Goal: Information Seeking & Learning: Learn about a topic

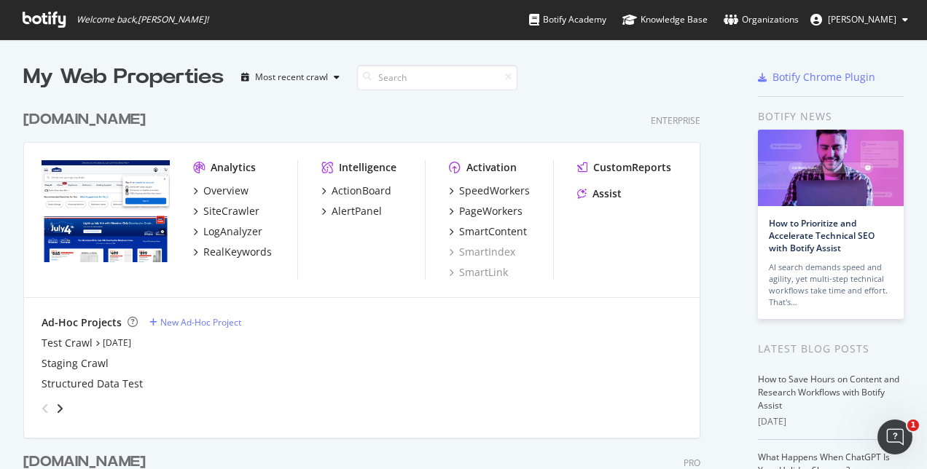
click at [41, 22] on icon at bounding box center [44, 20] width 43 height 16
click at [104, 19] on span "Welcome back, [PERSON_NAME] !" at bounding box center [143, 20] width 132 height 12
click at [236, 191] on div "Overview" at bounding box center [225, 191] width 45 height 15
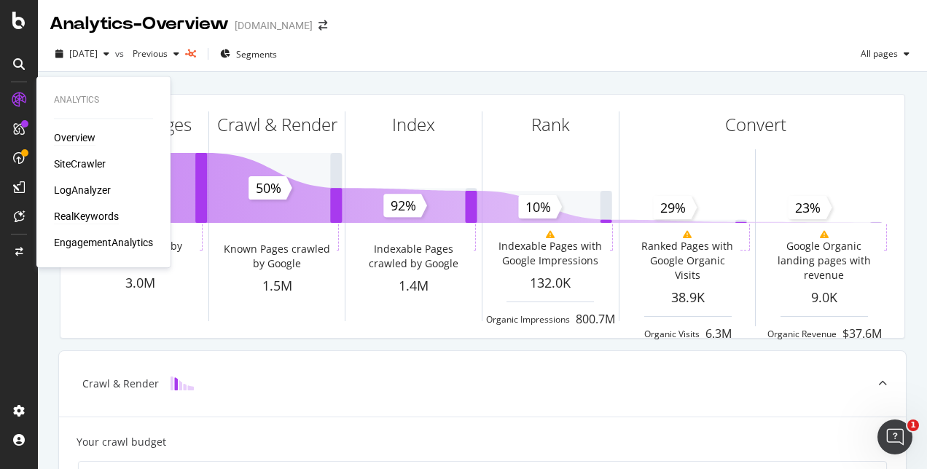
click at [87, 214] on div "RealKeywords" at bounding box center [86, 216] width 65 height 15
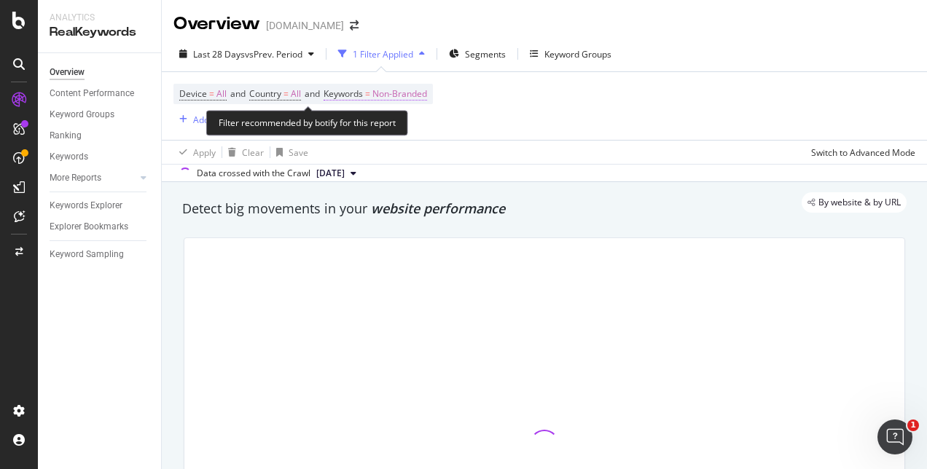
click at [383, 95] on span "Non-Branded" at bounding box center [399, 94] width 55 height 20
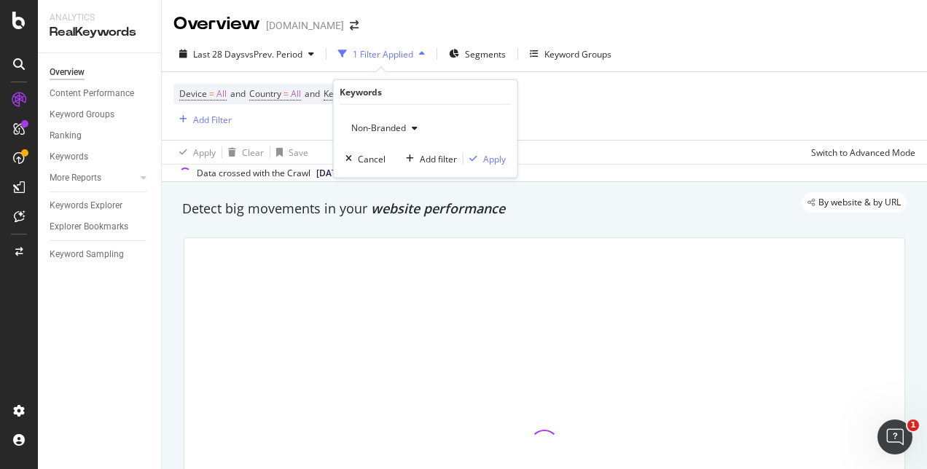
click at [386, 134] on div "Non-Branded" at bounding box center [385, 128] width 78 height 22
click at [385, 129] on span "Non-Branded" at bounding box center [376, 128] width 61 height 12
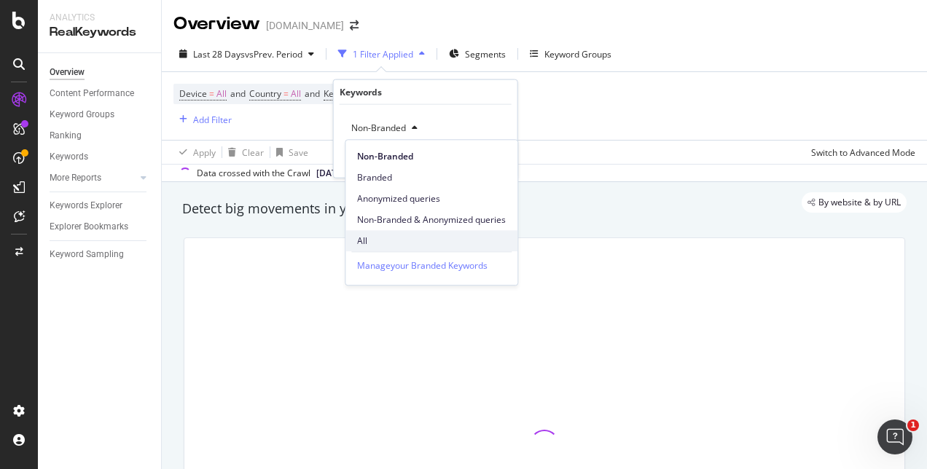
click at [375, 235] on span "All" at bounding box center [431, 241] width 149 height 13
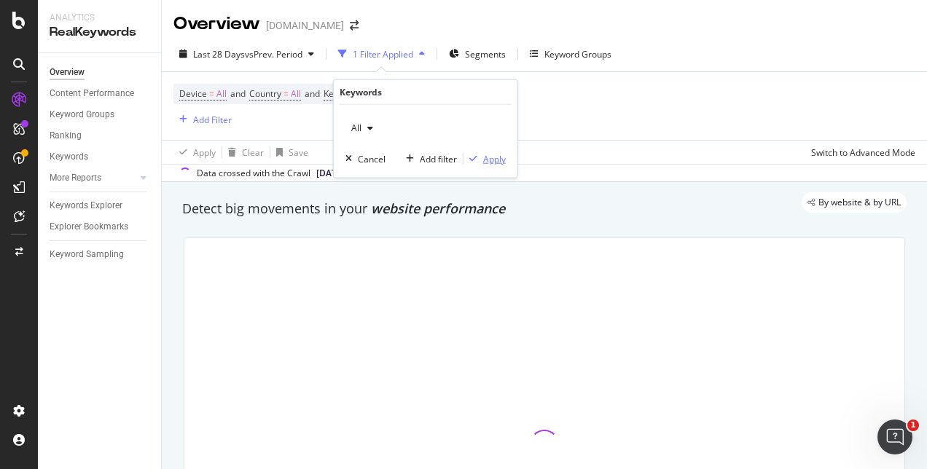
click at [477, 163] on div "Apply" at bounding box center [485, 158] width 42 height 13
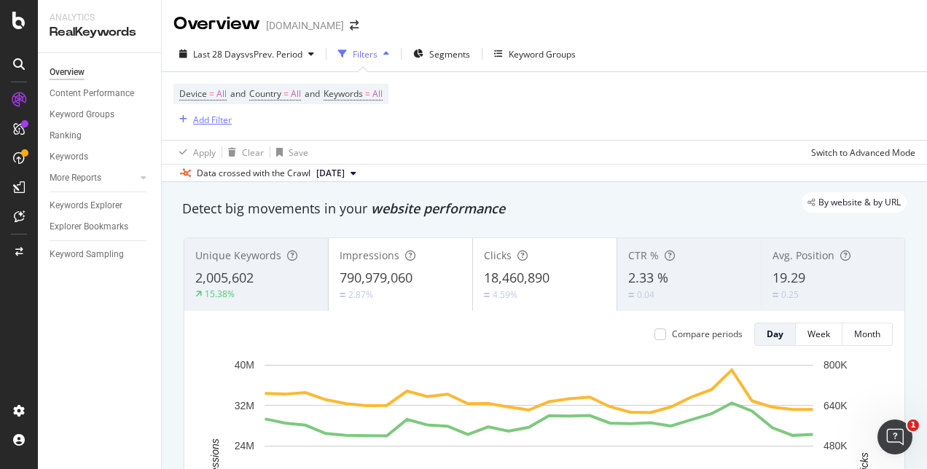
click at [219, 117] on div "Add Filter" at bounding box center [212, 120] width 39 height 12
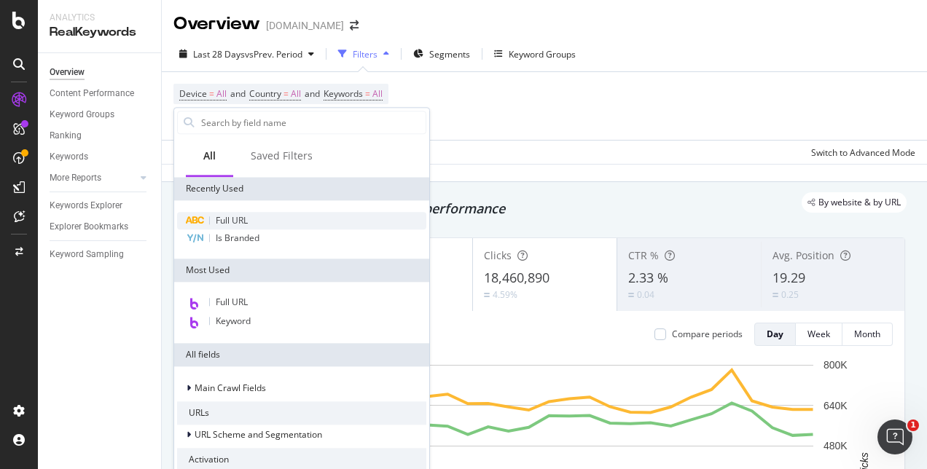
click at [247, 218] on span "Full URL" at bounding box center [232, 220] width 32 height 12
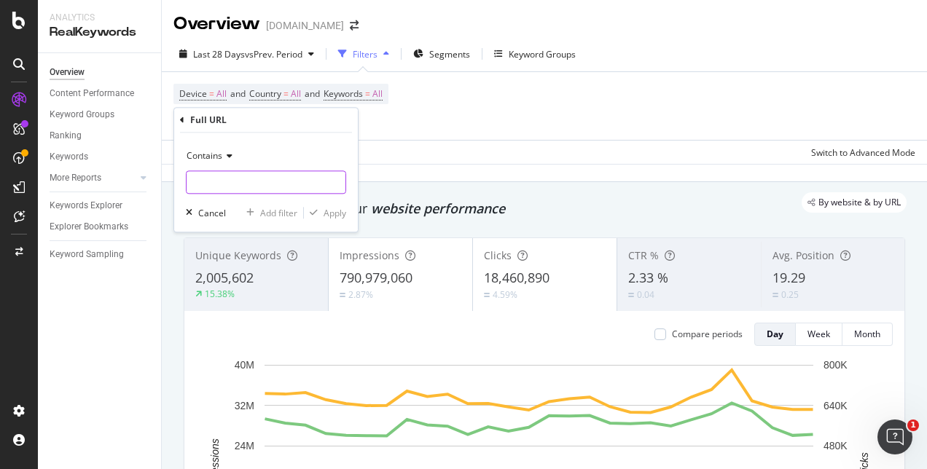
drag, startPoint x: 253, startPoint y: 180, endPoint x: 246, endPoint y: 181, distance: 7.3
click at [252, 180] on input "text" at bounding box center [266, 182] width 159 height 23
paste input "home-accents"
type input "home-accents"
click at [327, 214] on div "Apply" at bounding box center [335, 213] width 23 height 12
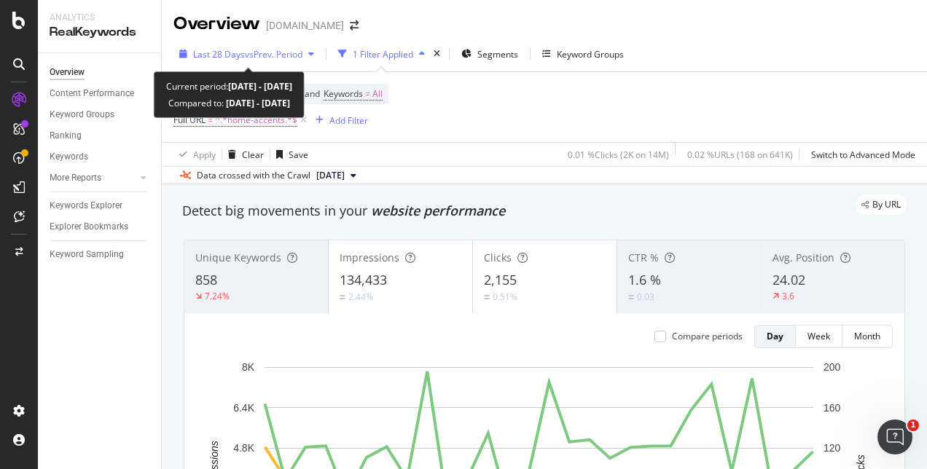
click at [310, 52] on div "button" at bounding box center [311, 54] width 17 height 9
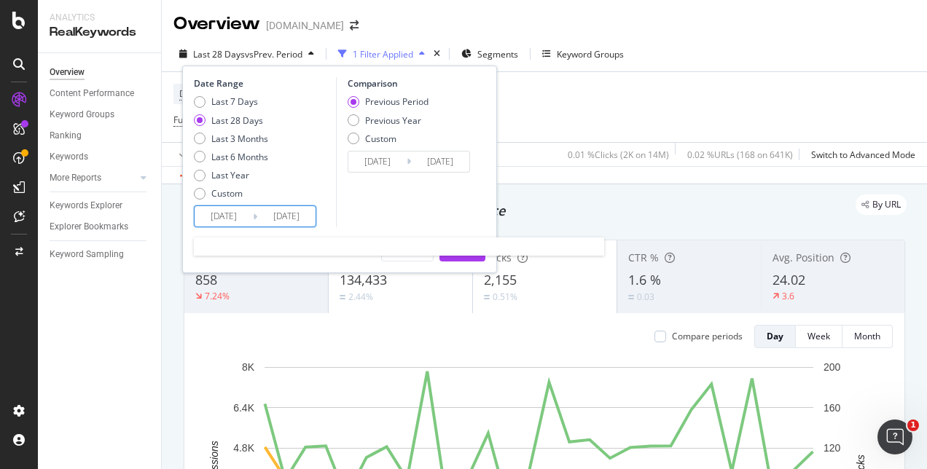
click at [240, 221] on input "[DATE]" at bounding box center [224, 216] width 58 height 20
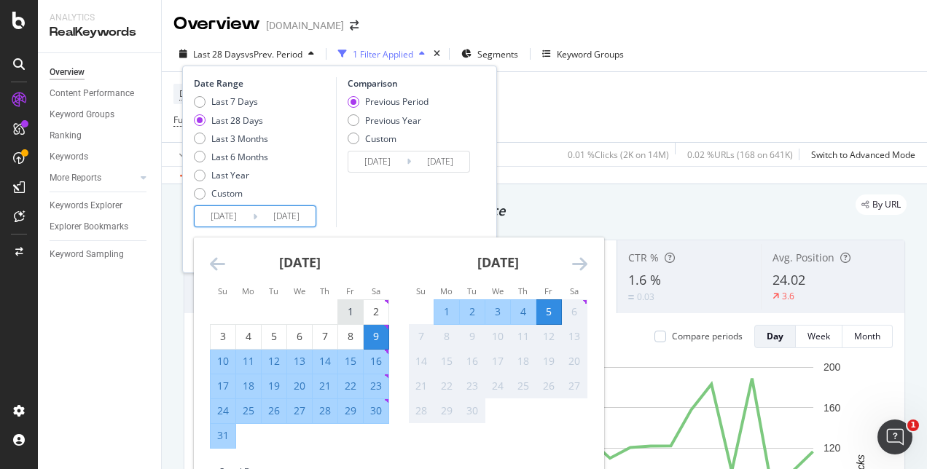
click at [344, 311] on div "1" at bounding box center [350, 312] width 25 height 15
type input "[DATE]"
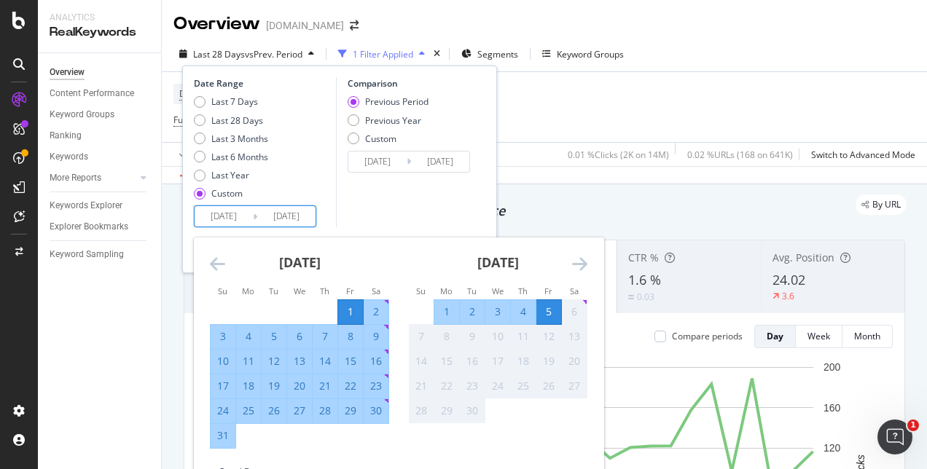
click at [223, 438] on div "31" at bounding box center [223, 436] width 25 height 15
type input "[DATE]"
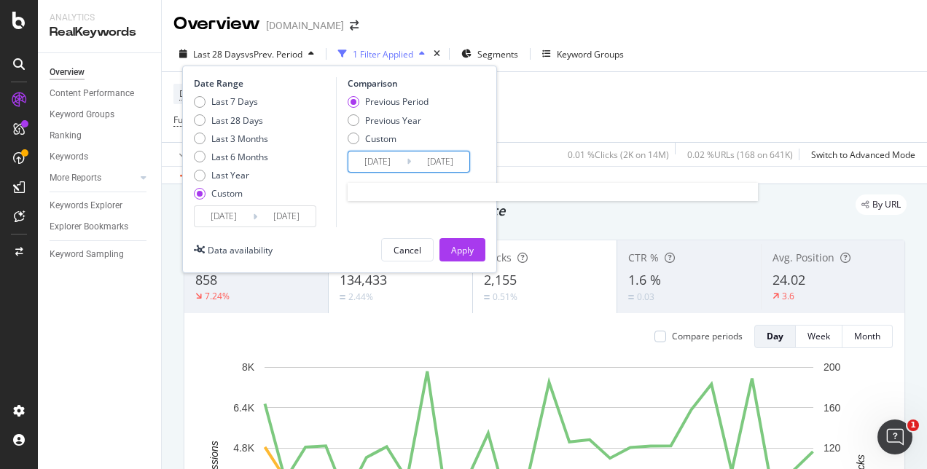
click at [384, 160] on input "[DATE]" at bounding box center [377, 162] width 58 height 20
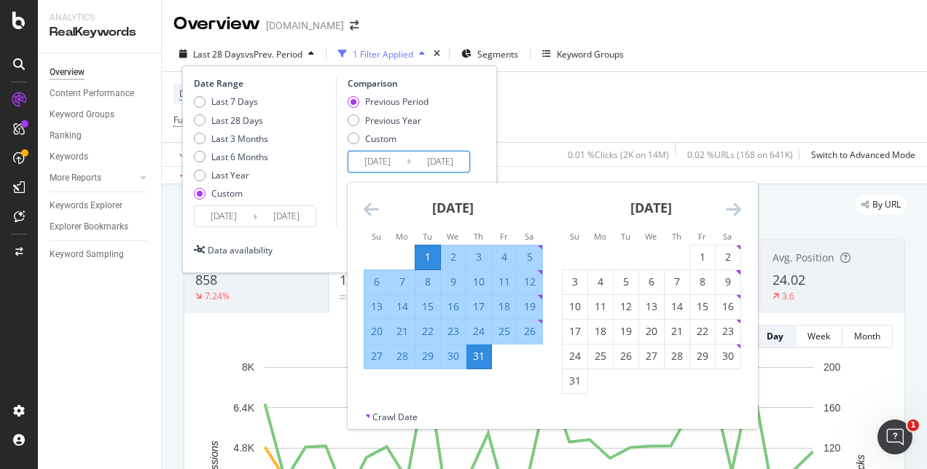
click at [649, 214] on strong "[DATE]" at bounding box center [652, 207] width 42 height 17
click at [672, 206] on strong "[DATE]" at bounding box center [652, 207] width 42 height 17
click at [367, 210] on icon "Move backward to switch to the previous month." at bounding box center [371, 208] width 15 height 17
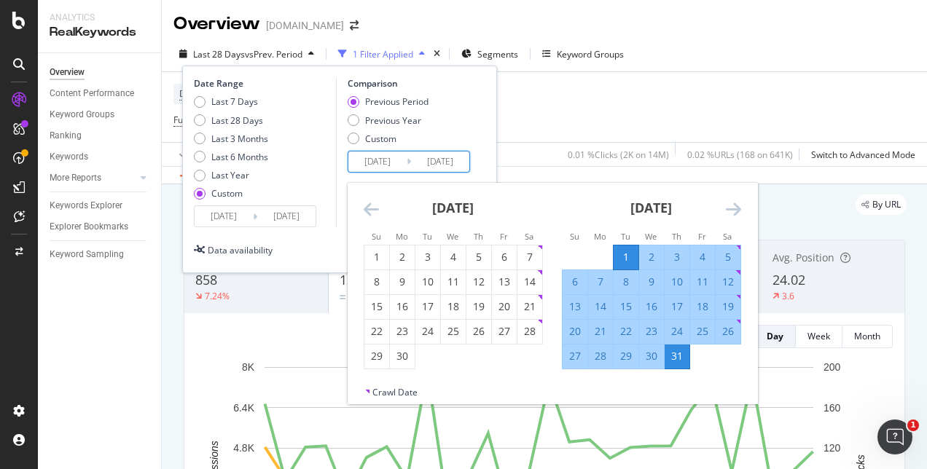
click at [367, 210] on icon "Move backward to switch to the previous month." at bounding box center [371, 208] width 15 height 17
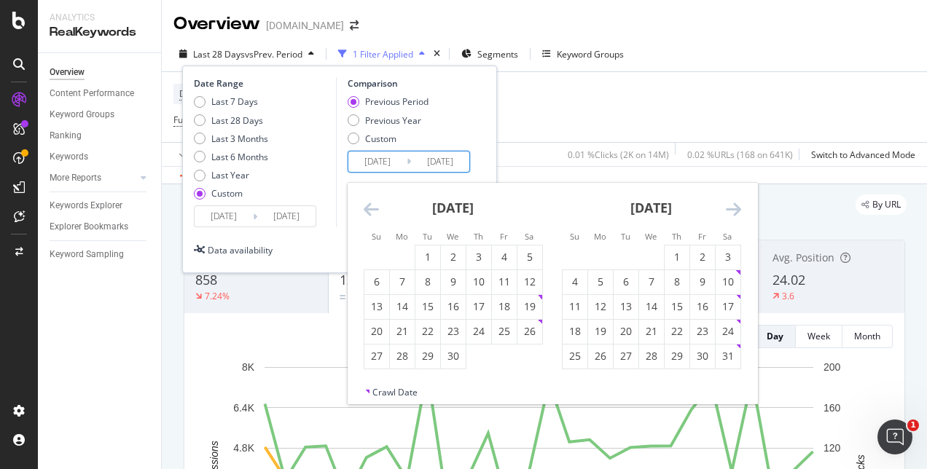
click at [367, 210] on icon "Move backward to switch to the previous month." at bounding box center [371, 208] width 15 height 17
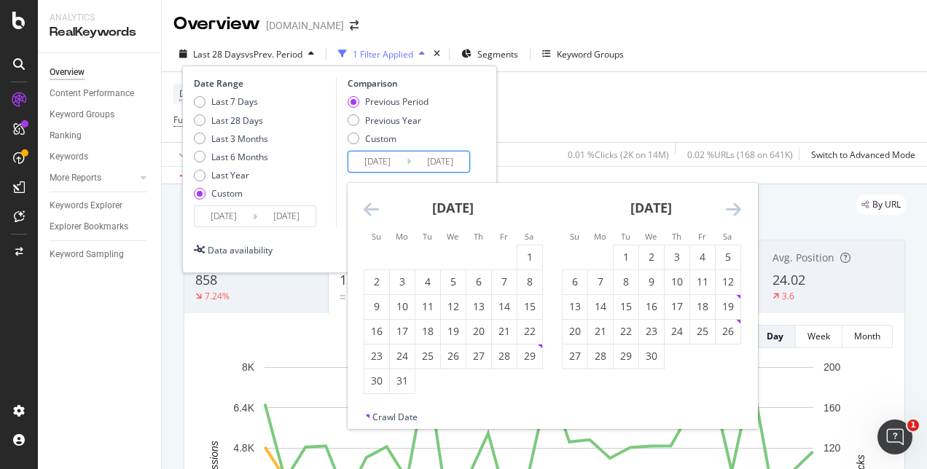
click at [367, 210] on icon "Move backward to switch to the previous month." at bounding box center [371, 208] width 15 height 17
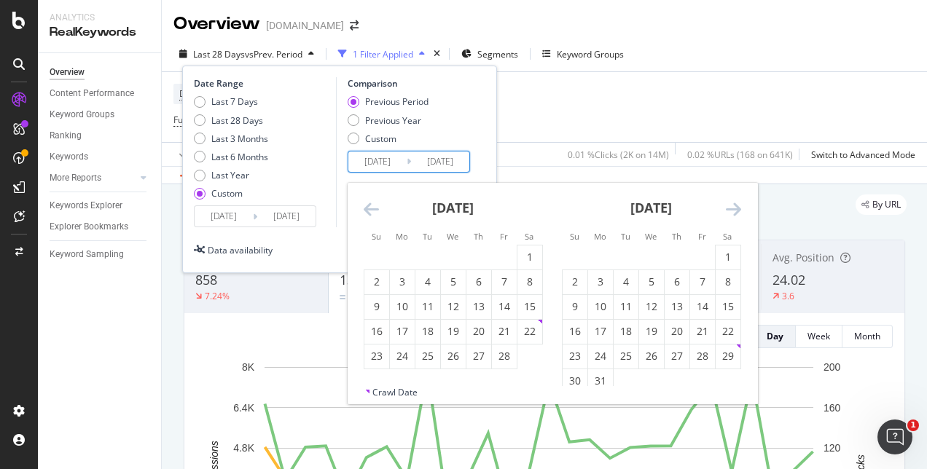
click at [367, 210] on icon "Move backward to switch to the previous month." at bounding box center [371, 208] width 15 height 17
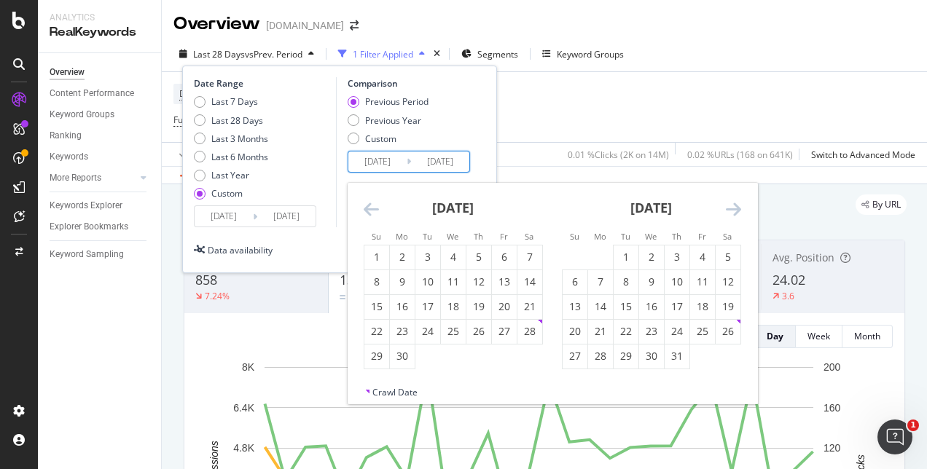
click at [367, 210] on icon "Move backward to switch to the previous month." at bounding box center [371, 208] width 15 height 17
click at [668, 254] on div "1" at bounding box center [677, 257] width 25 height 15
type input "[DATE]"
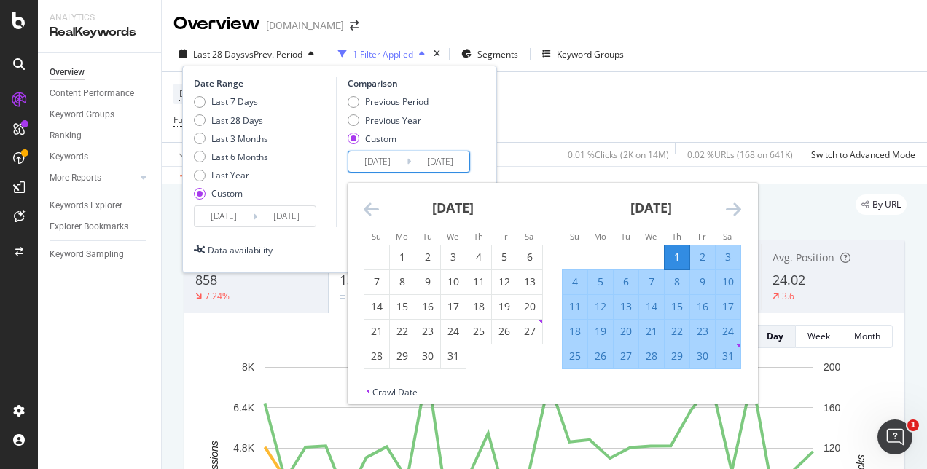
click at [730, 353] on div "31" at bounding box center [728, 356] width 25 height 15
type input "[DATE]"
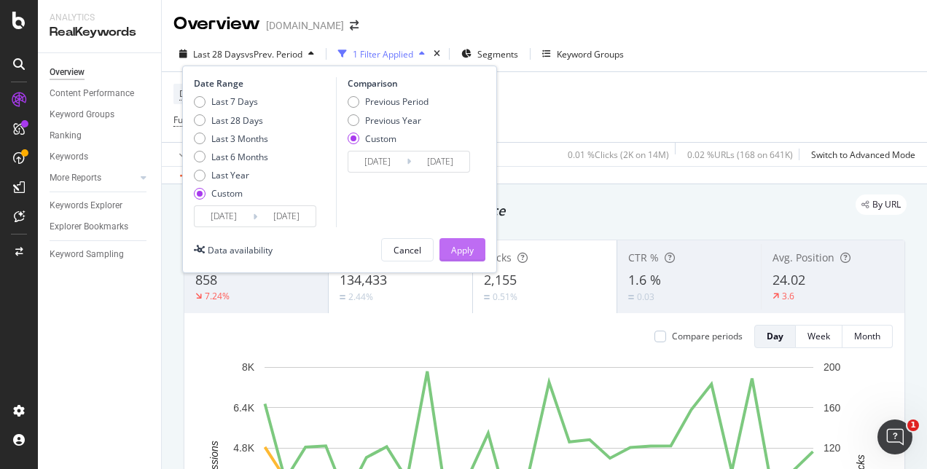
click at [446, 241] on button "Apply" at bounding box center [463, 249] width 46 height 23
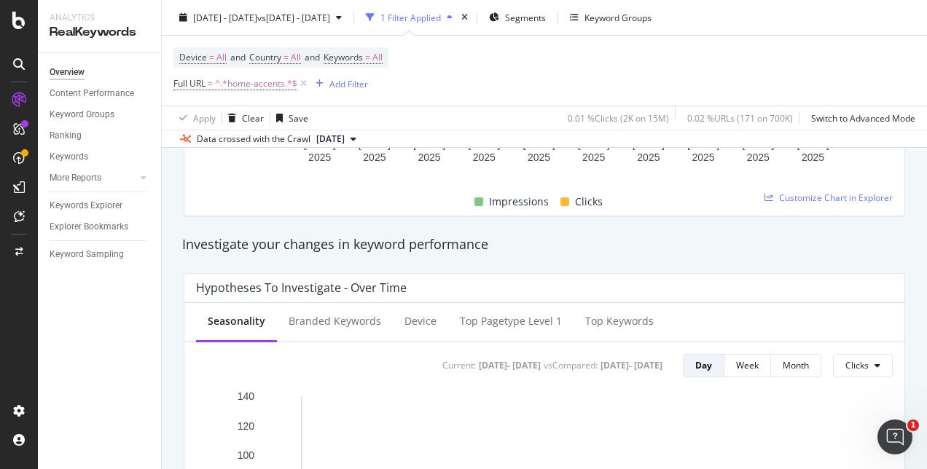
scroll to position [729, 0]
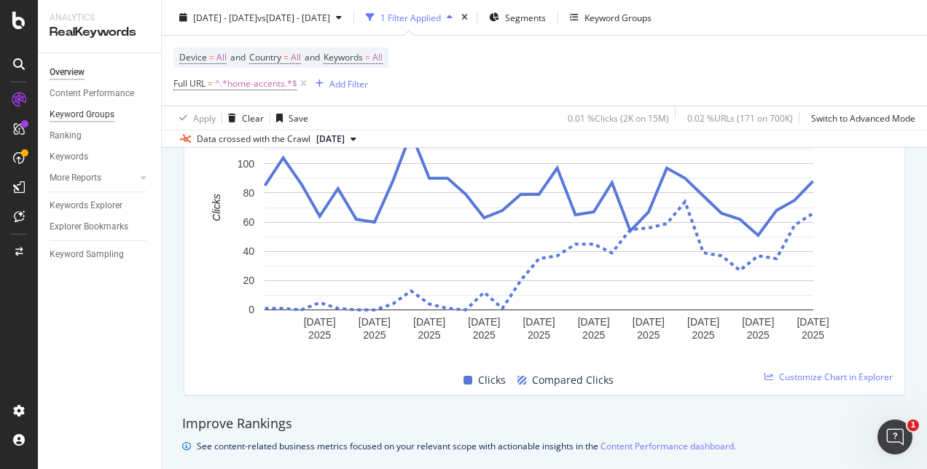
click at [64, 116] on div "Keyword Groups" at bounding box center [82, 114] width 65 height 15
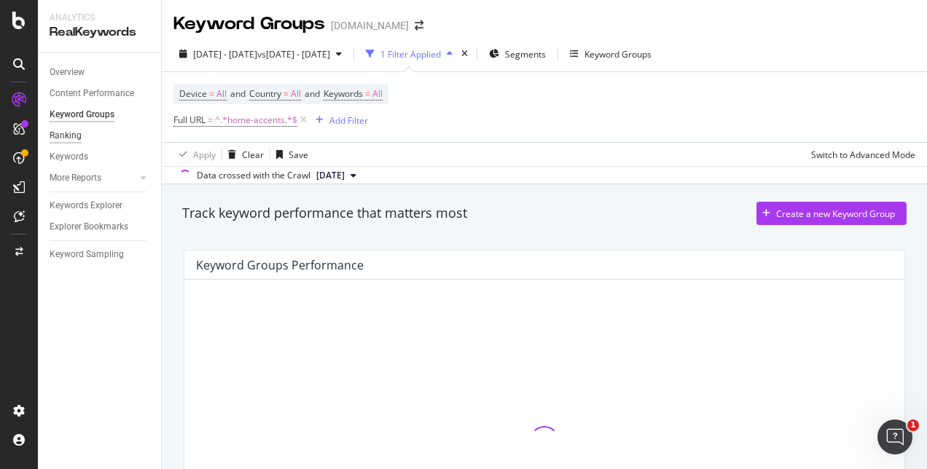
click at [66, 133] on div "Ranking" at bounding box center [66, 135] width 32 height 15
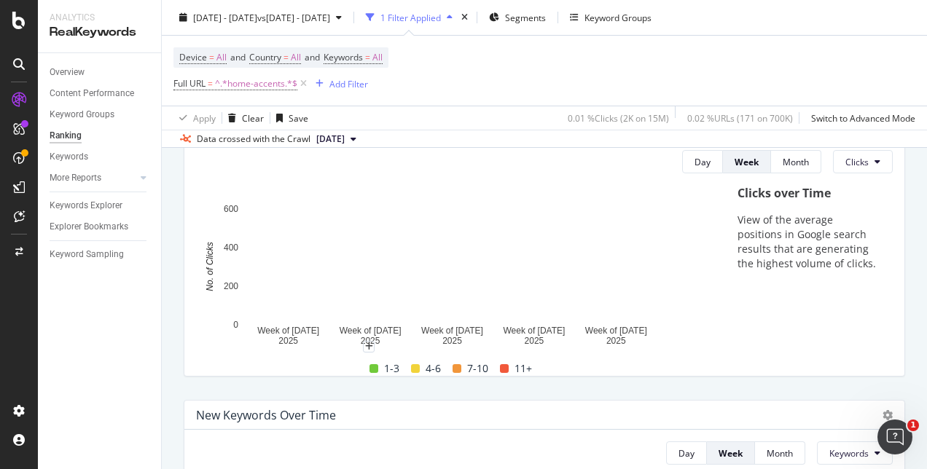
scroll to position [146, 0]
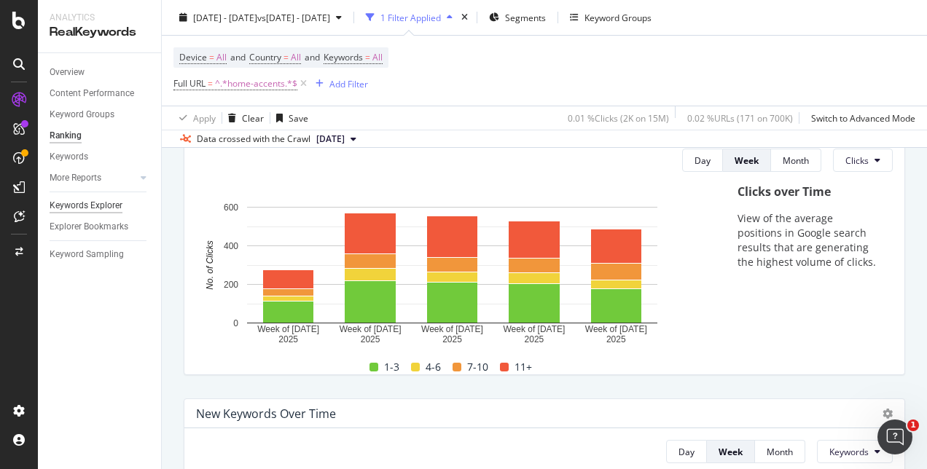
click at [74, 207] on div "Keywords Explorer" at bounding box center [86, 205] width 73 height 15
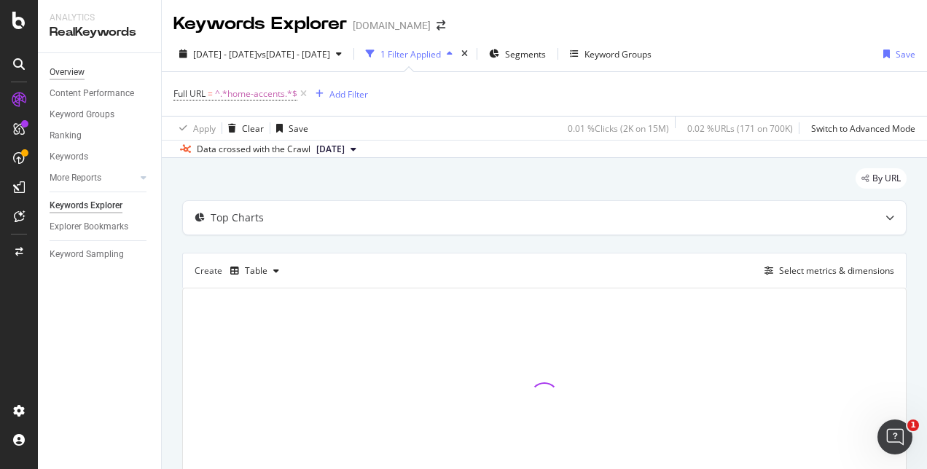
click at [78, 71] on div "Overview" at bounding box center [67, 72] width 35 height 15
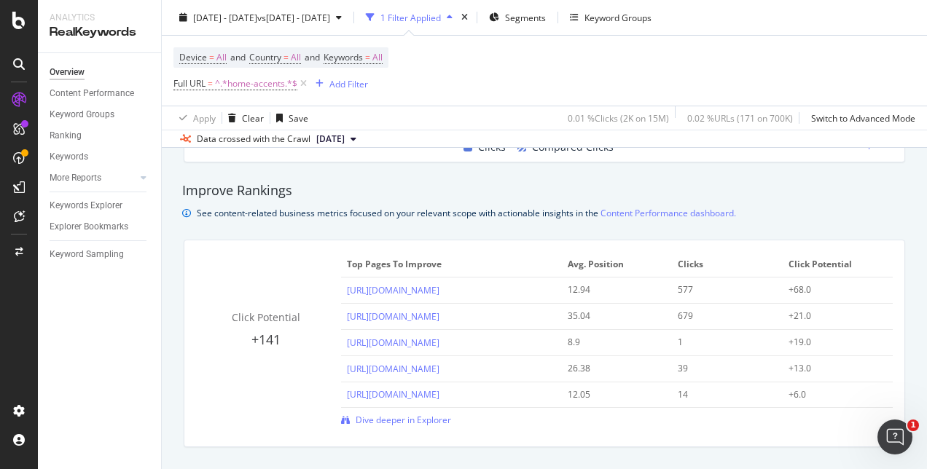
scroll to position [961, 0]
click at [264, 341] on span "+141" at bounding box center [265, 340] width 29 height 17
drag, startPoint x: 264, startPoint y: 341, endPoint x: 378, endPoint y: 423, distance: 140.0
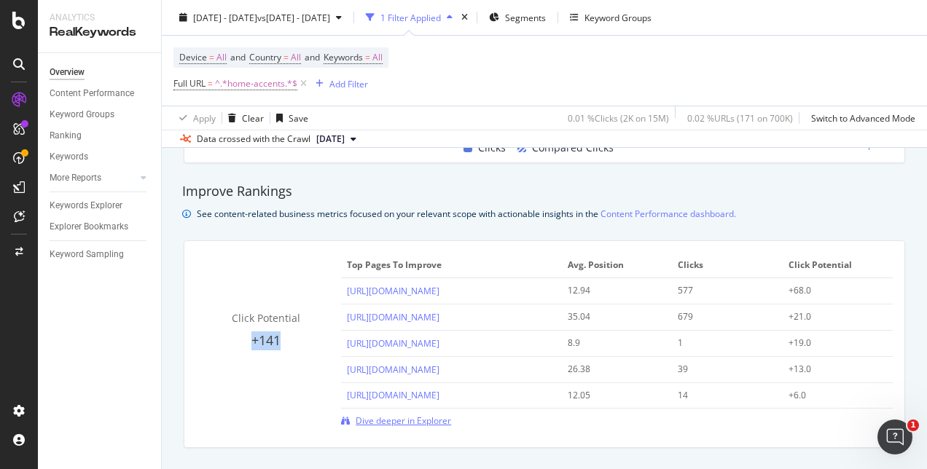
click at [378, 423] on span "Dive deeper in Explorer" at bounding box center [403, 421] width 95 height 12
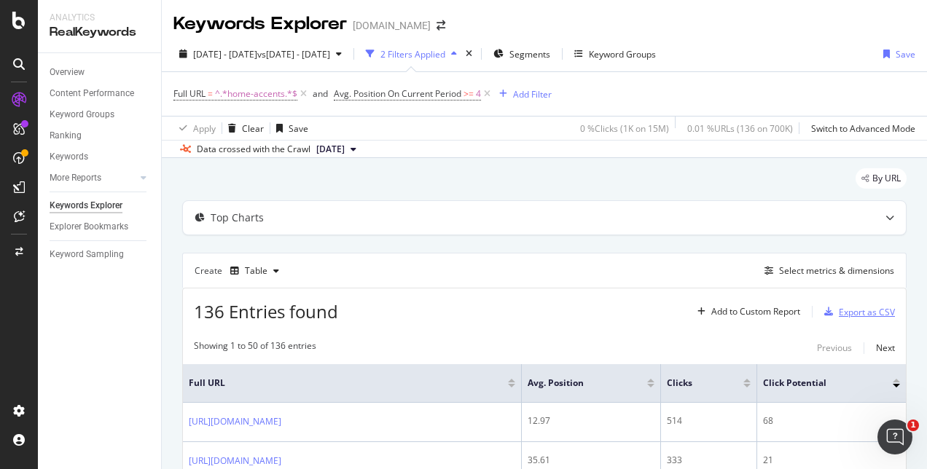
click at [841, 306] on div "Export as CSV" at bounding box center [867, 312] width 56 height 12
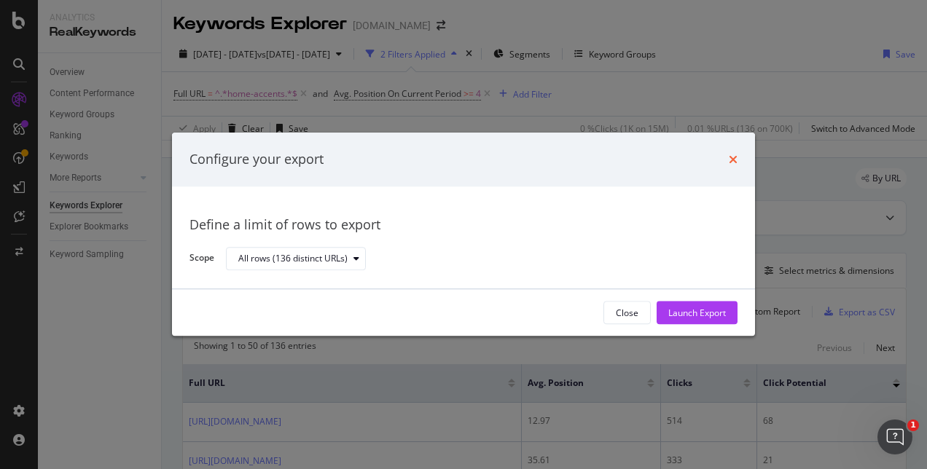
click at [732, 163] on icon "times" at bounding box center [733, 160] width 9 height 12
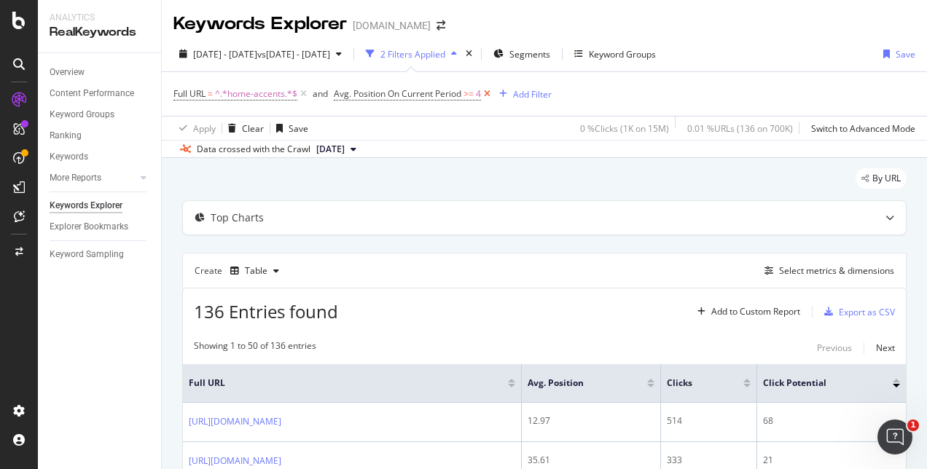
click at [486, 94] on icon at bounding box center [487, 94] width 12 height 15
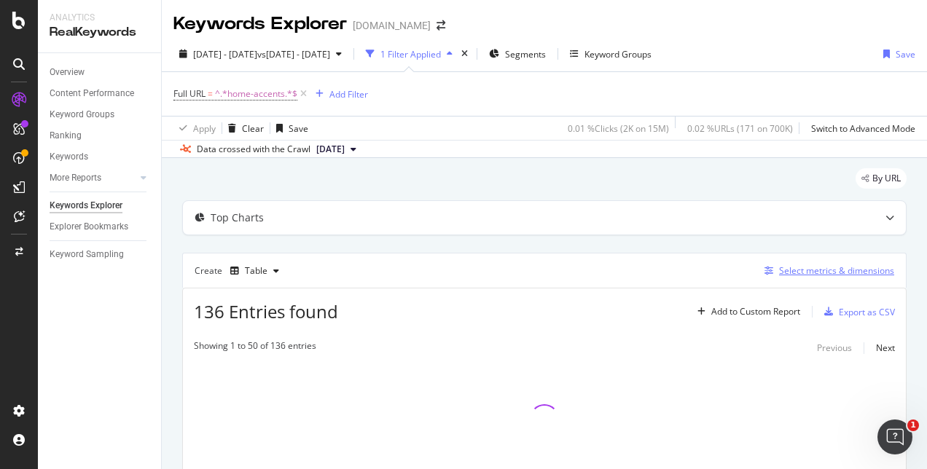
click at [815, 270] on div "Select metrics & dimensions" at bounding box center [836, 271] width 115 height 12
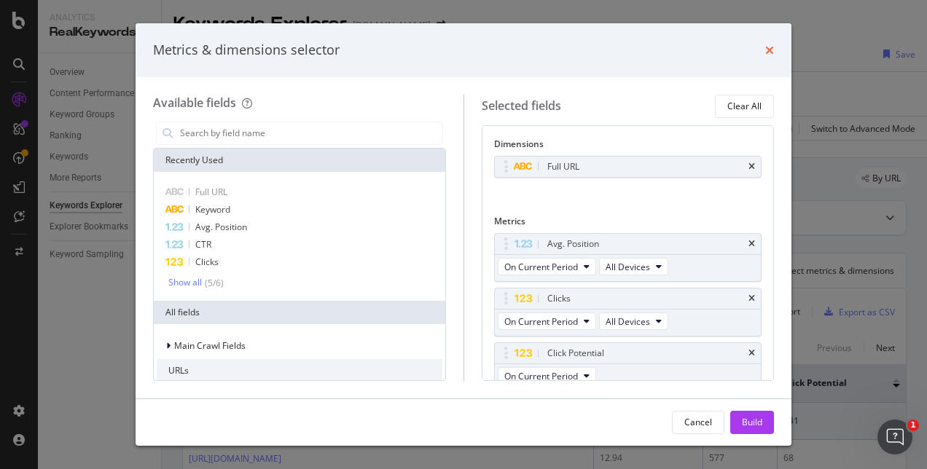
click at [768, 51] on icon "times" at bounding box center [769, 50] width 9 height 12
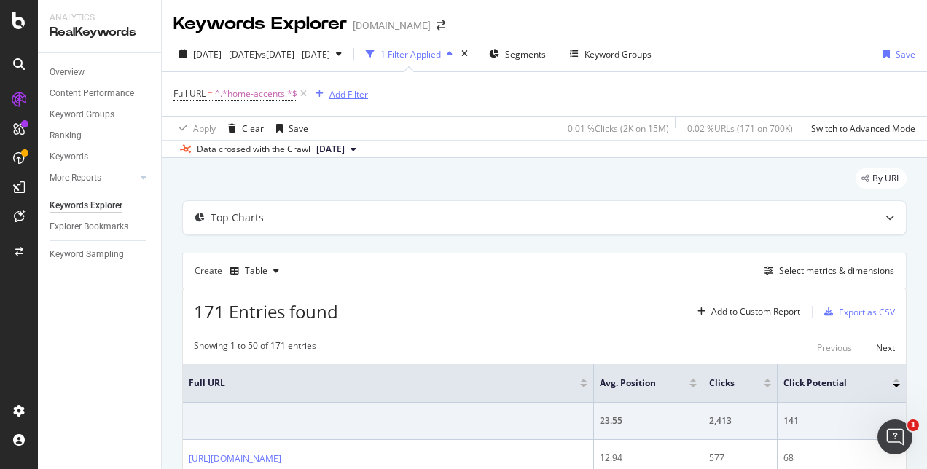
click at [343, 90] on div "Add Filter" at bounding box center [348, 94] width 39 height 12
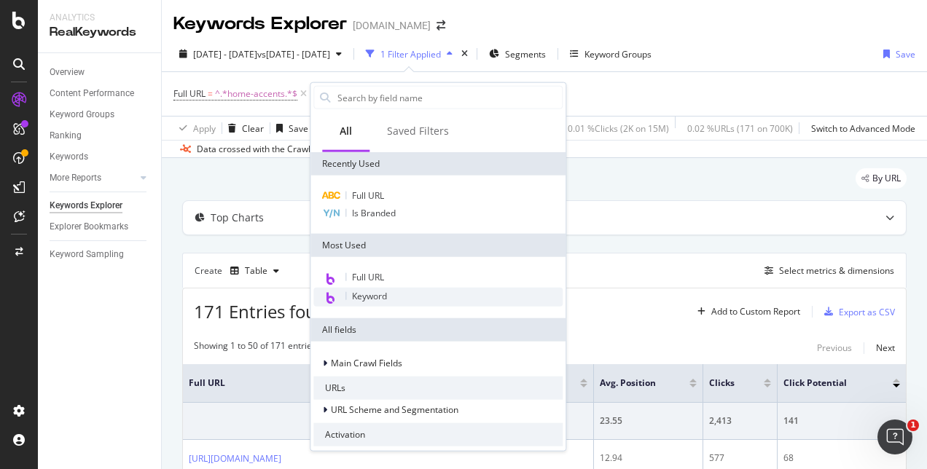
click at [359, 292] on span "Keyword" at bounding box center [369, 296] width 35 height 12
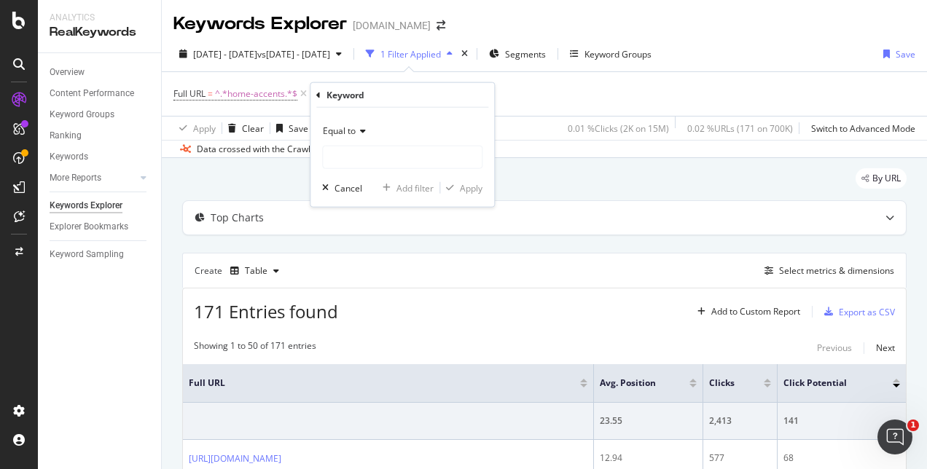
click at [361, 133] on icon at bounding box center [361, 131] width 10 height 9
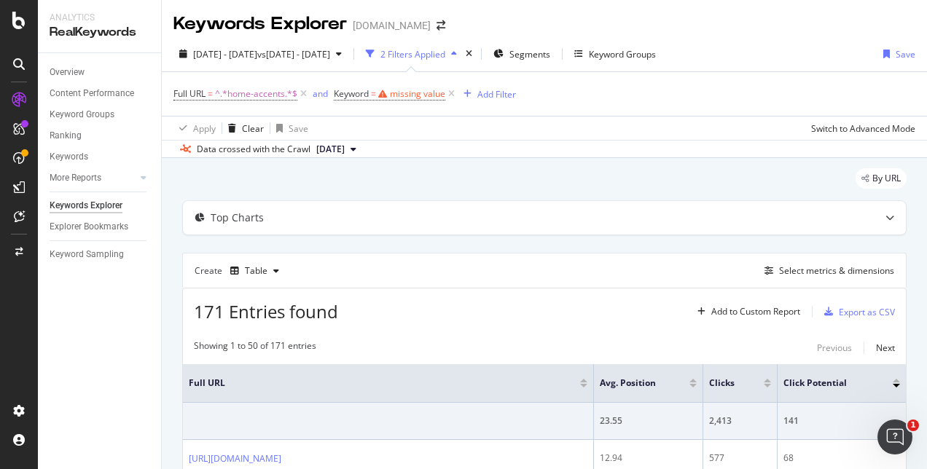
click at [527, 97] on div "Full URL = ^.*home-accents.*$ and Keyword = missing value Add Filter" at bounding box center [544, 94] width 742 height 44
click at [453, 95] on icon at bounding box center [451, 94] width 12 height 15
click at [74, 71] on div "Overview" at bounding box center [67, 72] width 35 height 15
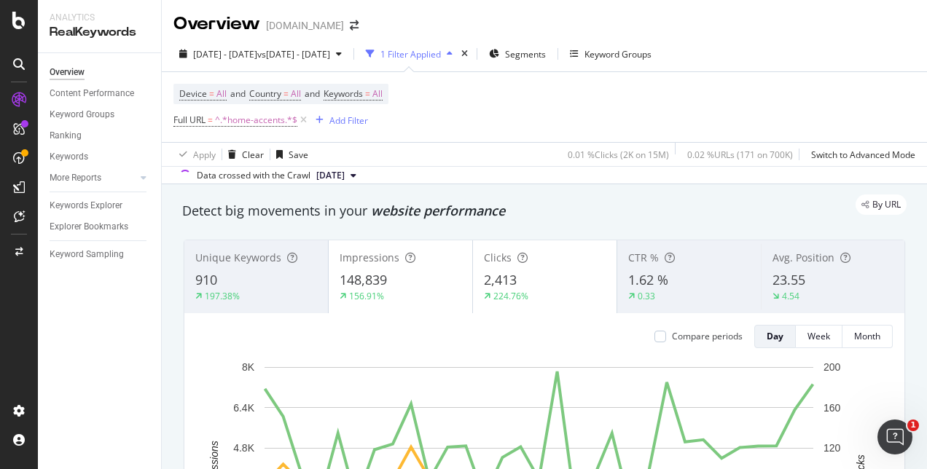
click at [74, 71] on div "Overview" at bounding box center [67, 72] width 35 height 15
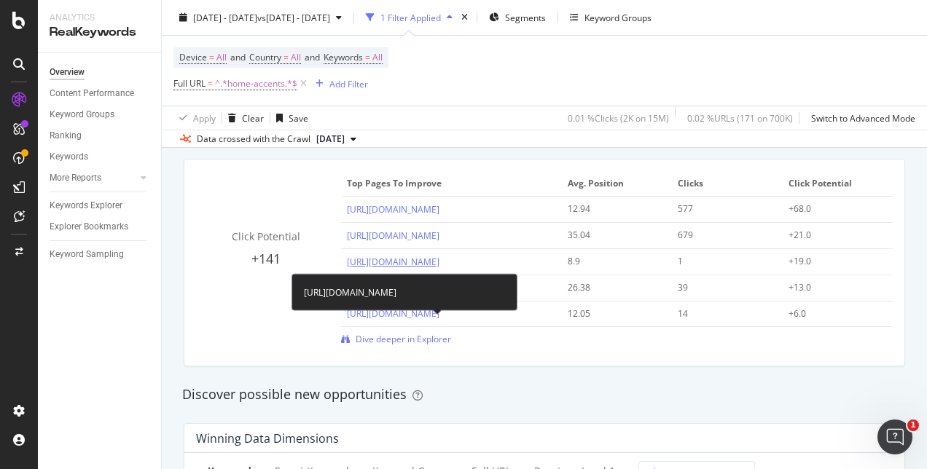
scroll to position [1020, 0]
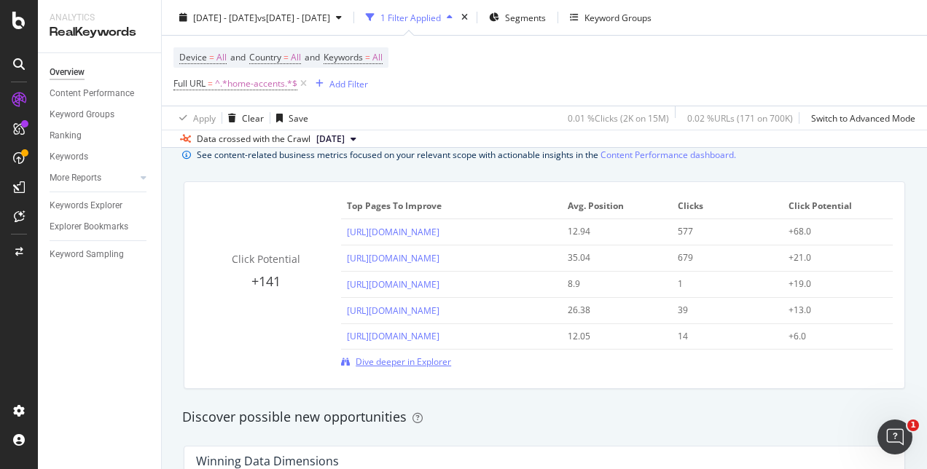
click at [412, 360] on span "Dive deeper in Explorer" at bounding box center [403, 362] width 95 height 12
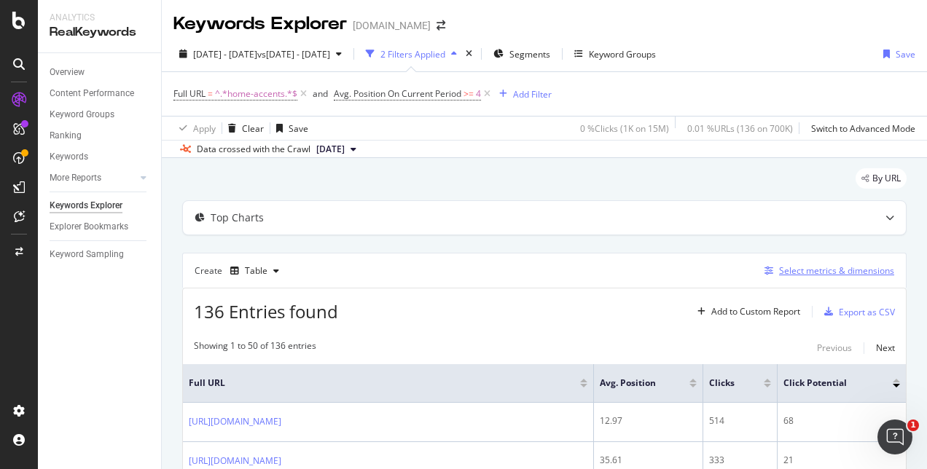
click at [814, 267] on div "Select metrics & dimensions" at bounding box center [836, 271] width 115 height 12
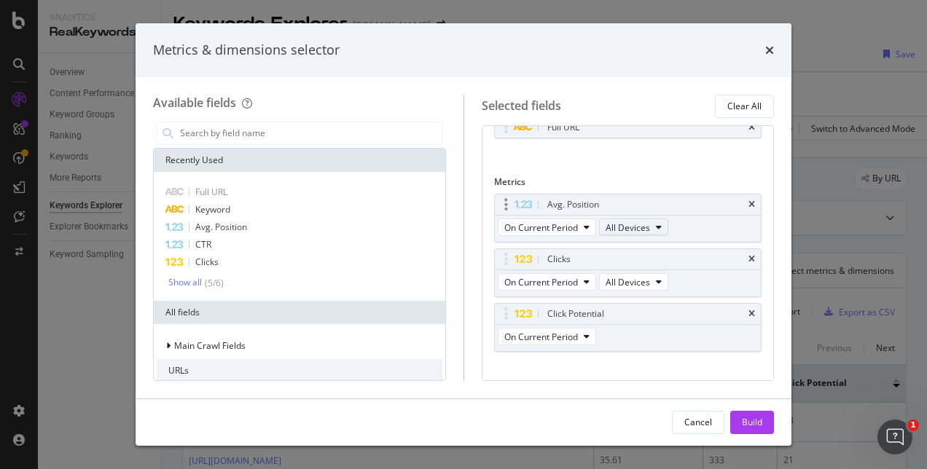
scroll to position [56, 0]
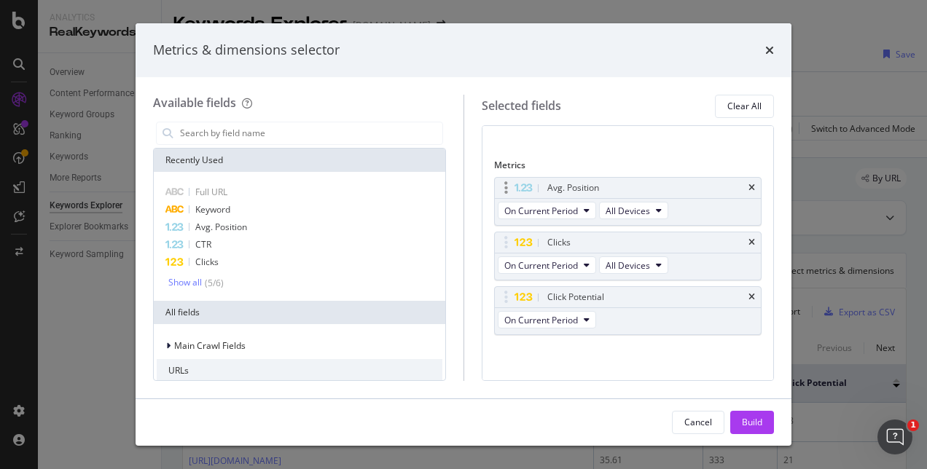
click at [738, 181] on div "Avg. Position" at bounding box center [628, 188] width 267 height 20
click at [749, 185] on icon "times" at bounding box center [752, 188] width 7 height 9
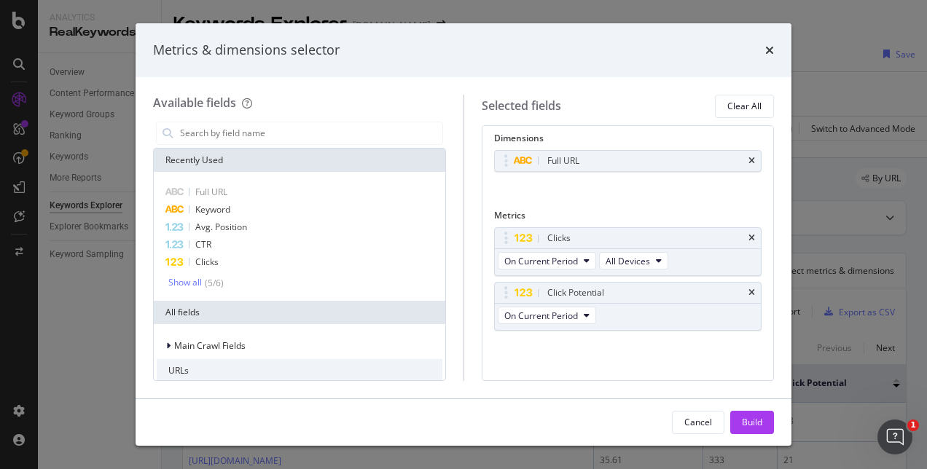
scroll to position [2, 0]
click at [745, 293] on div "Click Potential" at bounding box center [628, 296] width 267 height 20
click at [749, 294] on icon "times" at bounding box center [752, 296] width 7 height 9
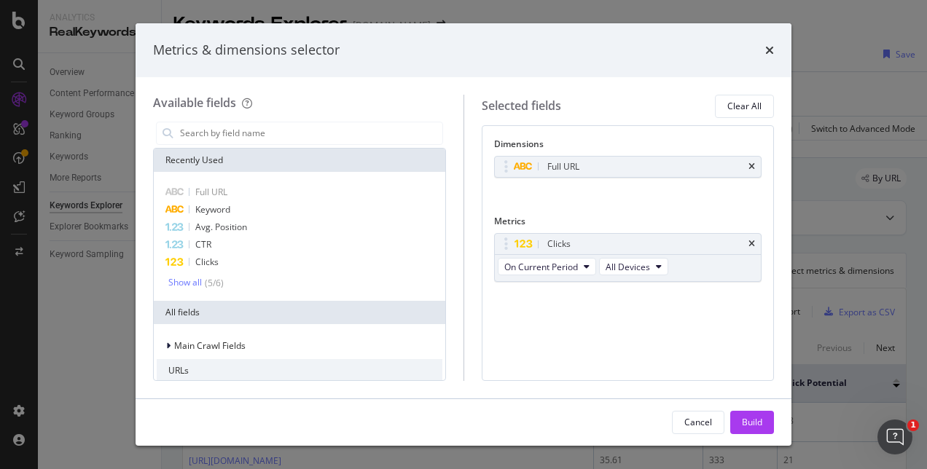
scroll to position [0, 0]
click at [309, 122] on input "modal" at bounding box center [311, 133] width 264 height 22
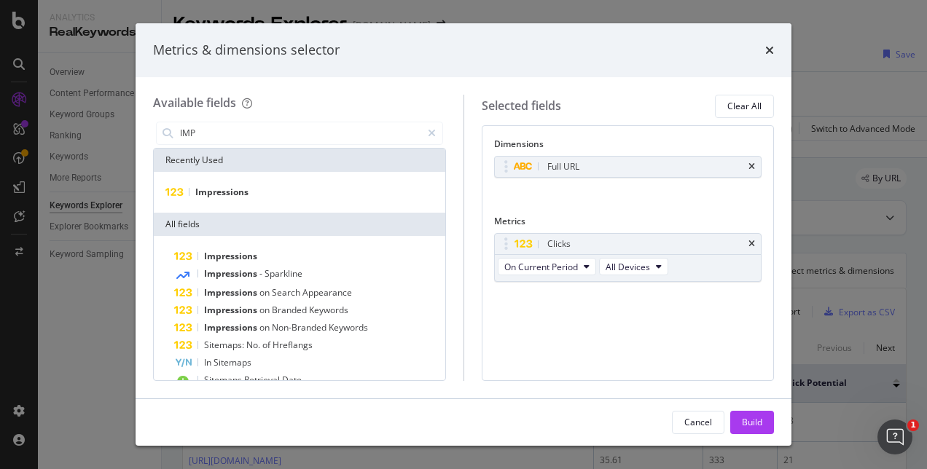
click at [238, 200] on div "Impressions" at bounding box center [300, 192] width 292 height 41
click at [445, 274] on div "Recently Used Impressions All fields Impressions Impressions - Sparkline Impres…" at bounding box center [300, 302] width 292 height 307
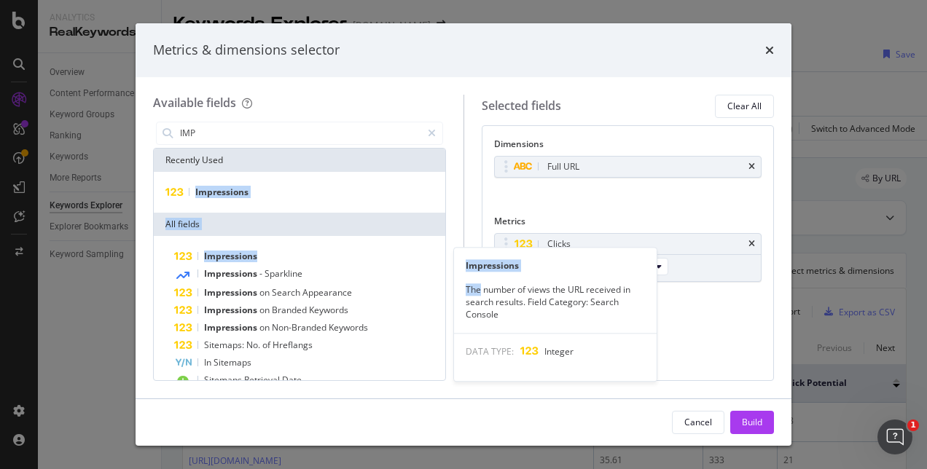
drag, startPoint x: 240, startPoint y: 189, endPoint x: 708, endPoint y: 305, distance: 482.3
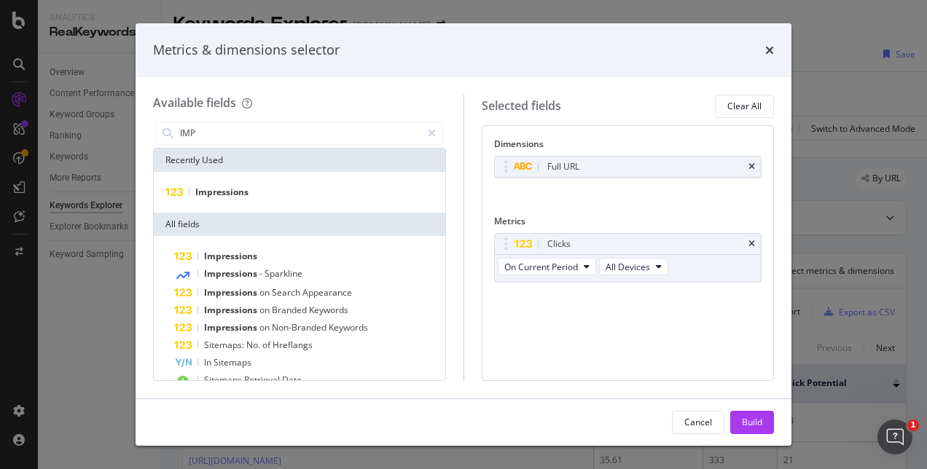
click at [571, 195] on div "Full URL You can use this field as a dimension" at bounding box center [628, 182] width 268 height 53
drag, startPoint x: 182, startPoint y: 197, endPoint x: 578, endPoint y: 222, distance: 396.6
click at [578, 222] on div "Available fields IMP Recently Used Impressions All fields Impressions Impressio…" at bounding box center [463, 238] width 621 height 286
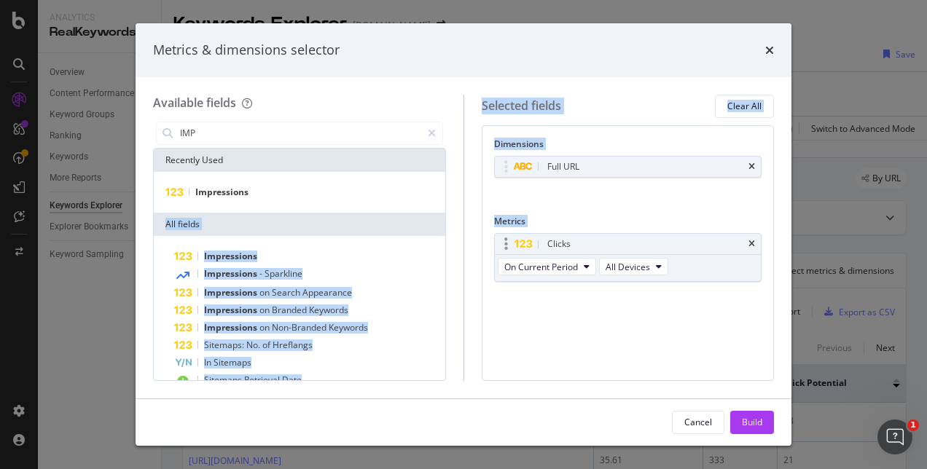
drag, startPoint x: 248, startPoint y: 195, endPoint x: 647, endPoint y: 242, distance: 401.4
click at [647, 242] on div "Available fields IMP Recently Used Impressions All fields Impressions Impressio…" at bounding box center [463, 238] width 621 height 286
drag, startPoint x: 647, startPoint y: 242, endPoint x: 614, endPoint y: 203, distance: 50.7
click at [614, 203] on div "Full URL You can use this field as a dimension" at bounding box center [628, 182] width 268 height 53
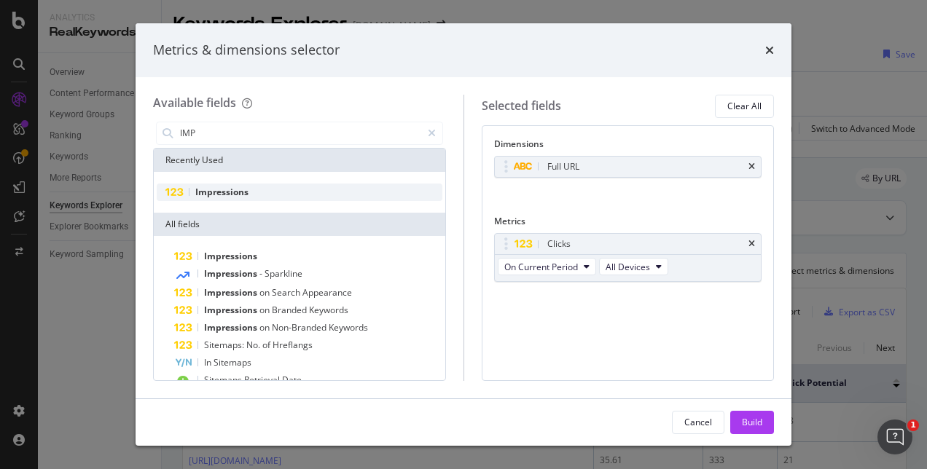
click at [239, 195] on span "Impressions" at bounding box center [221, 192] width 53 height 12
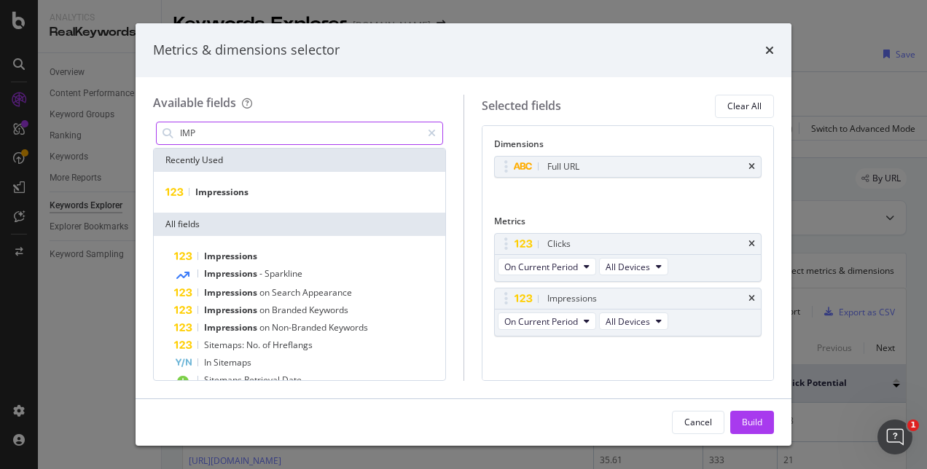
click at [276, 124] on input "IMP" at bounding box center [300, 133] width 243 height 22
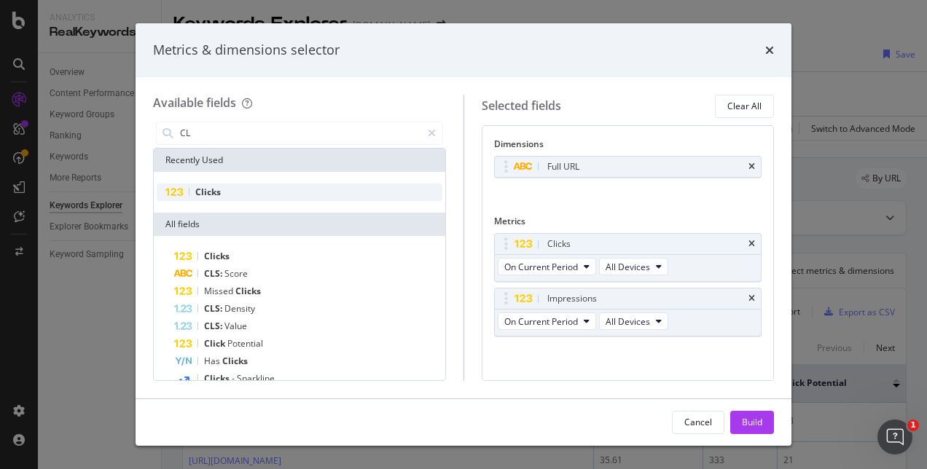
click at [324, 187] on div "Clicks" at bounding box center [300, 192] width 286 height 17
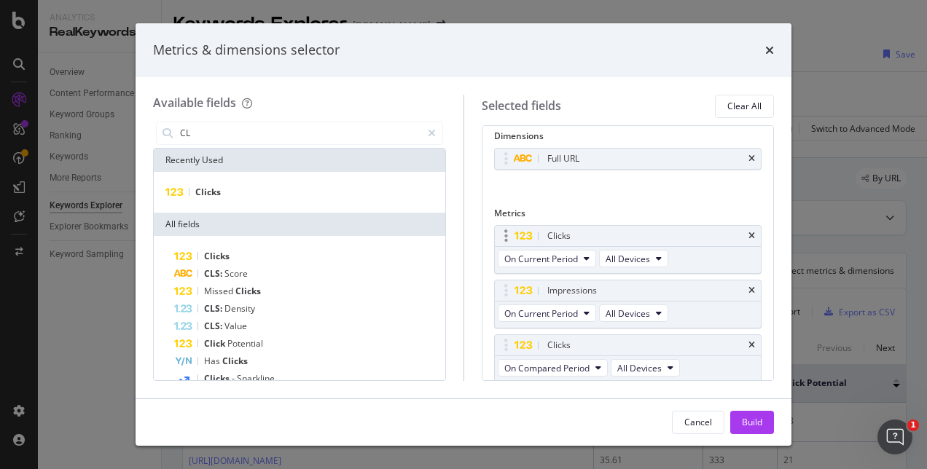
scroll to position [56, 0]
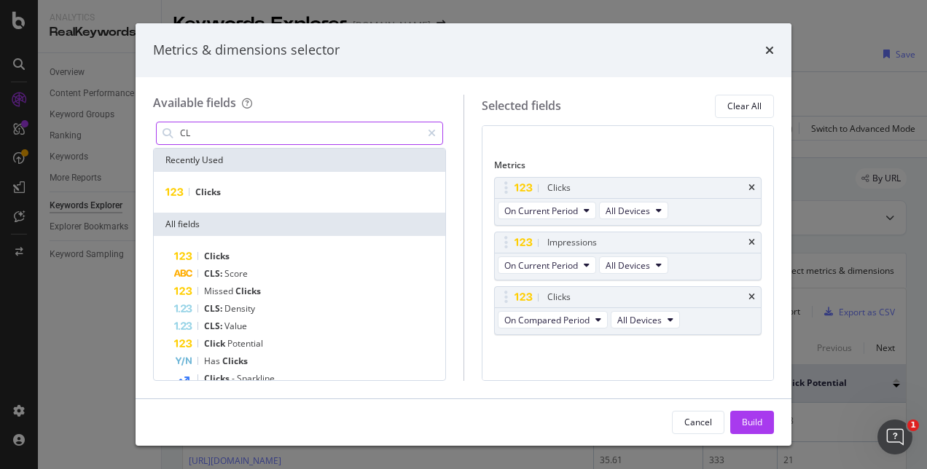
click at [350, 124] on input "CL" at bounding box center [300, 133] width 243 height 22
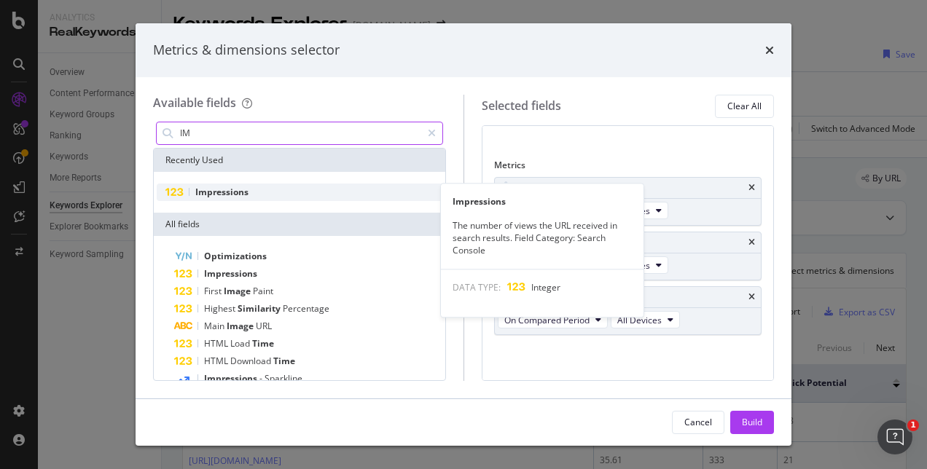
type input "IM"
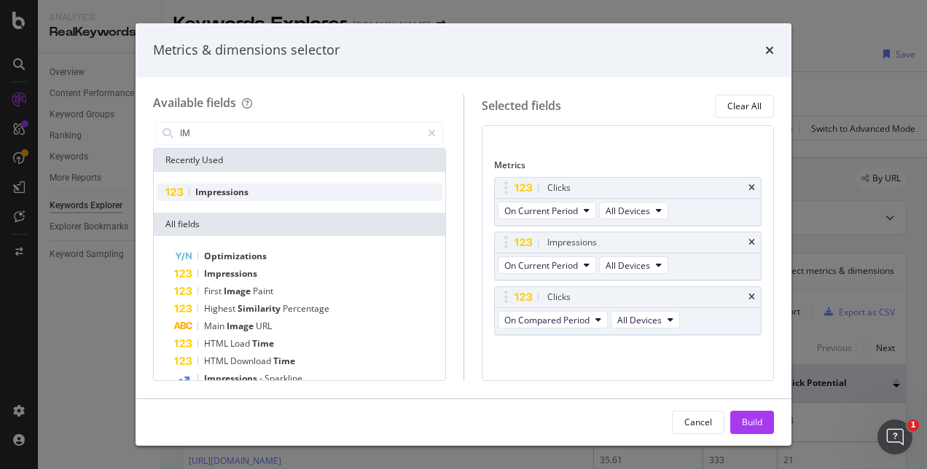
click at [337, 184] on div "Impressions" at bounding box center [300, 192] width 286 height 17
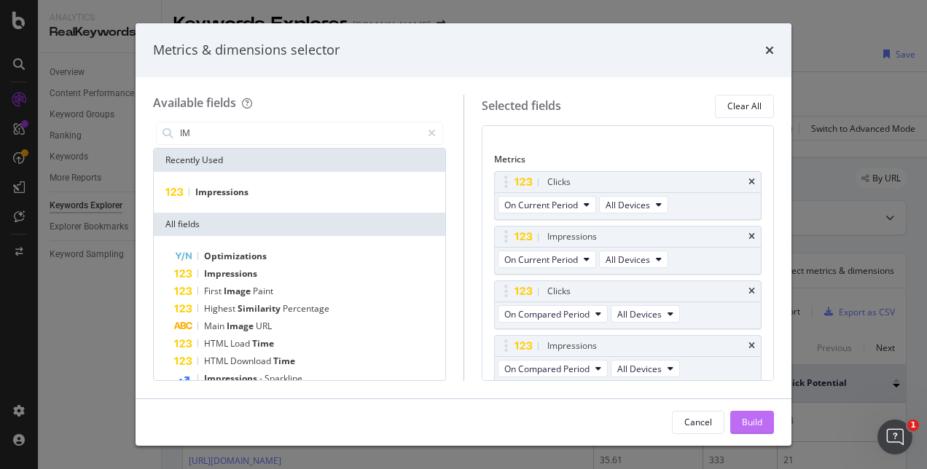
click at [760, 423] on div "Build" at bounding box center [752, 422] width 20 height 12
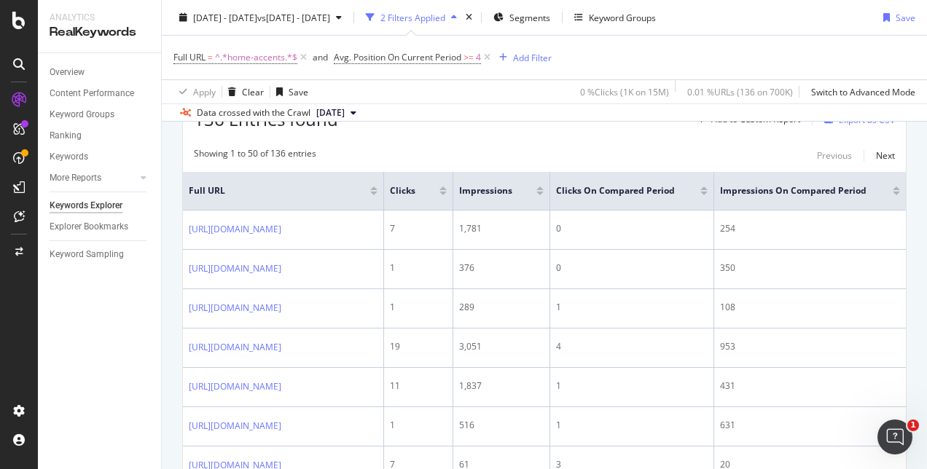
scroll to position [200, 0]
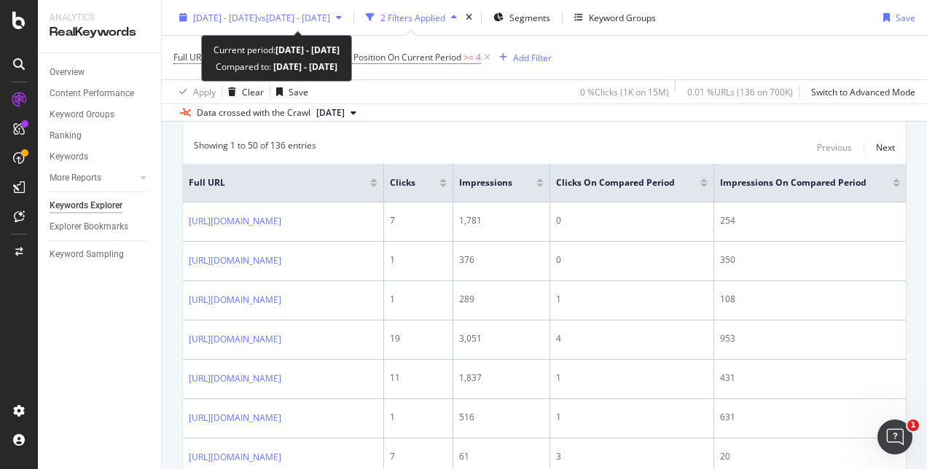
click at [257, 22] on span "[DATE] - [DATE]" at bounding box center [225, 17] width 64 height 12
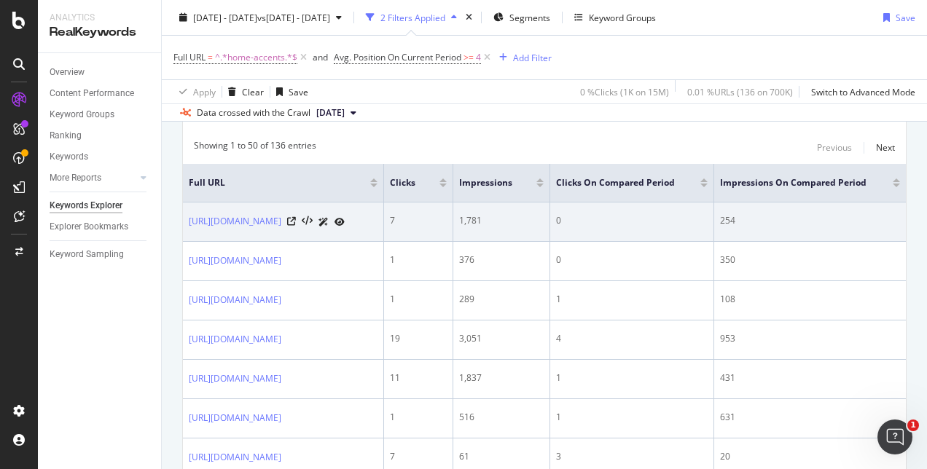
click at [590, 227] on td "0" at bounding box center [632, 222] width 164 height 39
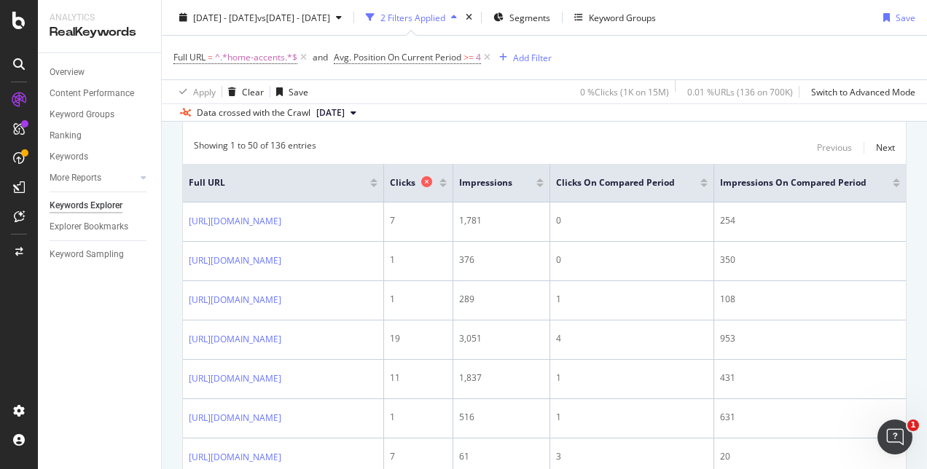
click at [427, 186] on icon at bounding box center [426, 181] width 11 height 11
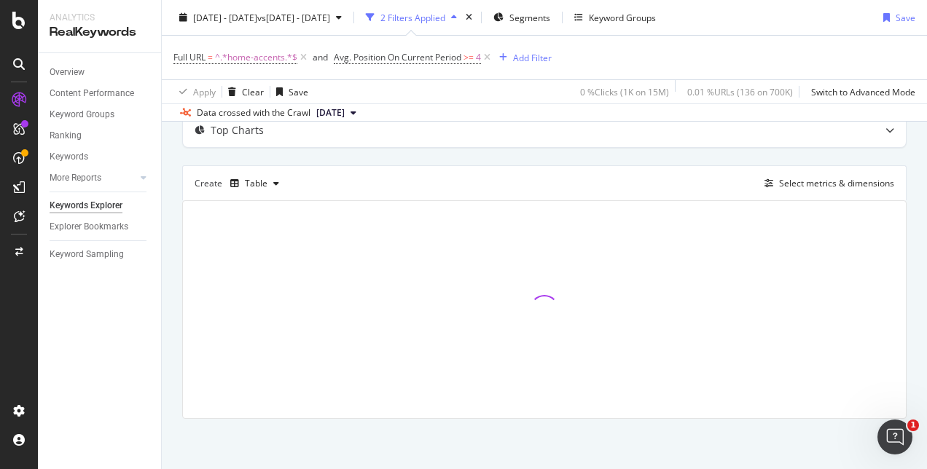
scroll to position [200, 0]
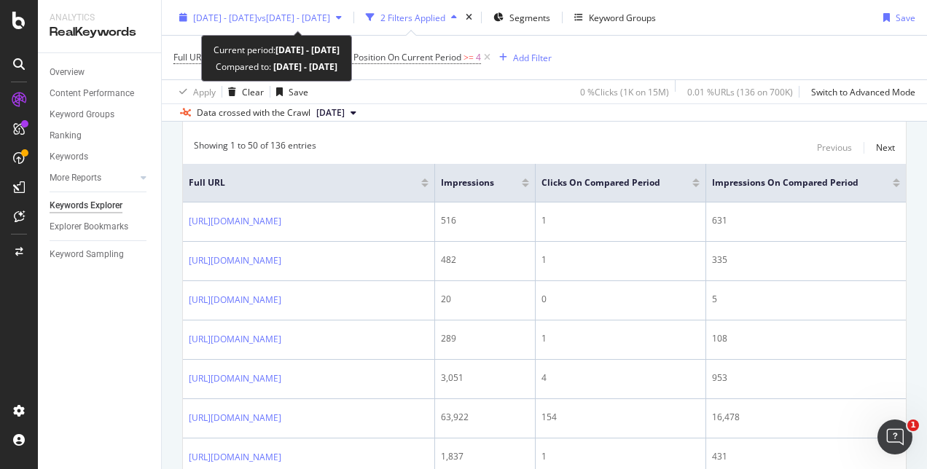
click at [308, 23] on div "[DATE] - [DATE] vs [DATE] - [DATE]" at bounding box center [260, 18] width 174 height 22
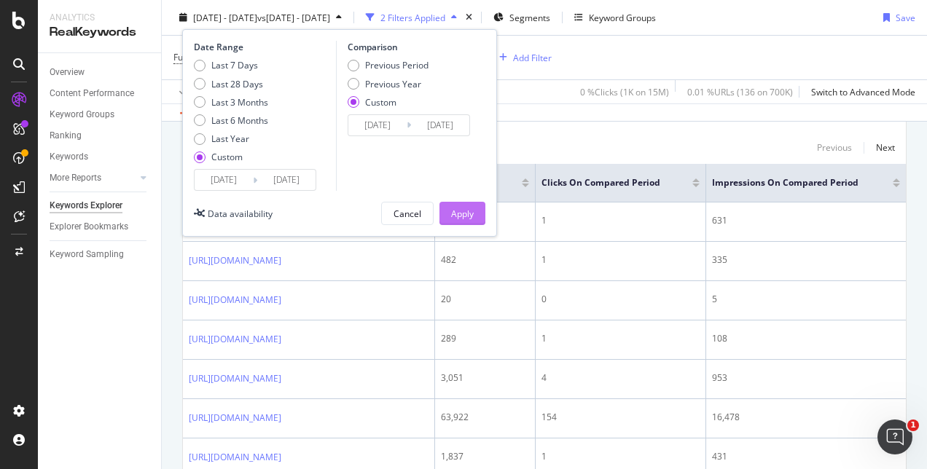
click at [456, 211] on div "Apply" at bounding box center [462, 213] width 23 height 12
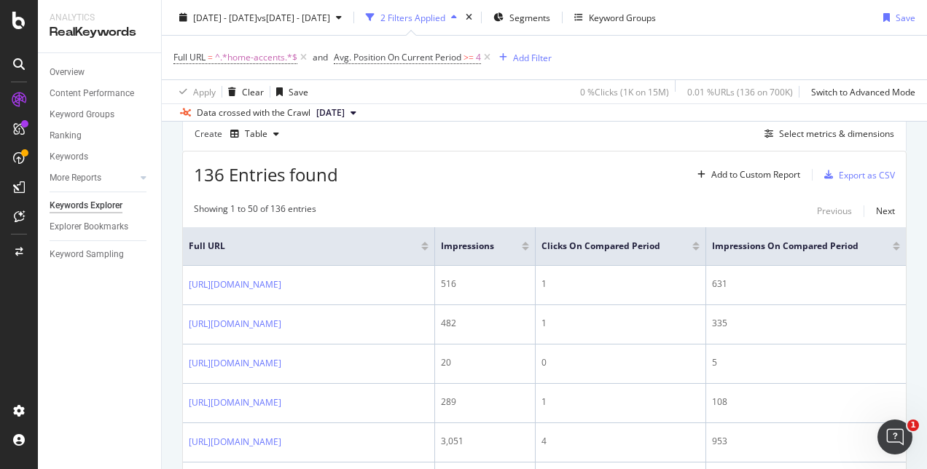
scroll to position [136, 0]
click at [538, 63] on div "Add Filter" at bounding box center [532, 57] width 39 height 12
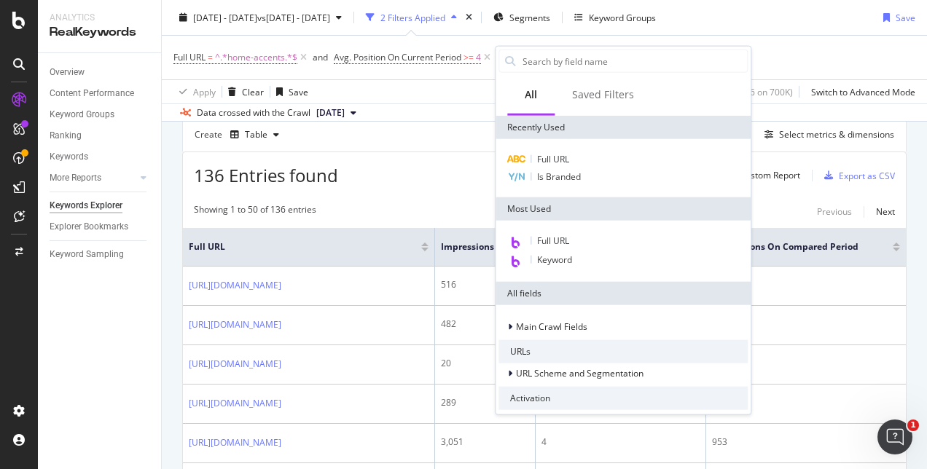
click at [427, 176] on div "136 Entries found Add to Custom Report Export as CSV" at bounding box center [544, 170] width 723 height 36
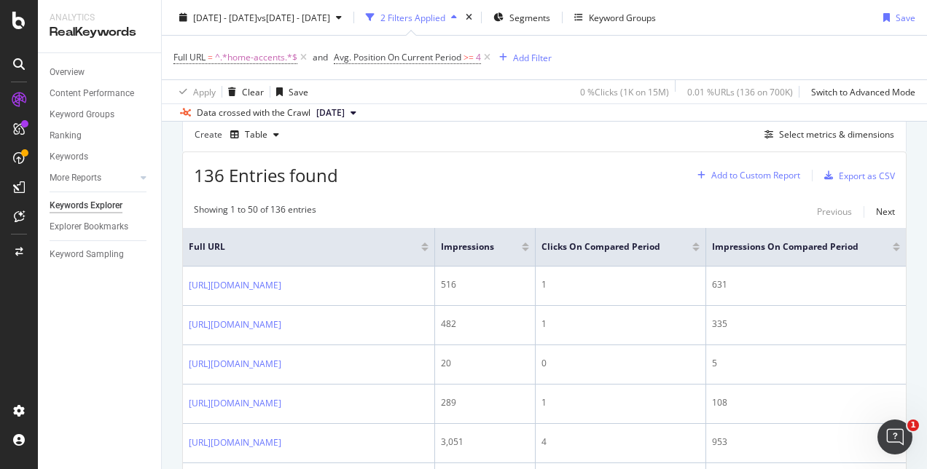
click at [714, 180] on div "Add to Custom Report" at bounding box center [755, 175] width 89 height 9
click at [503, 186] on div "136 Entries found Add to Custom Report Export as CSV" at bounding box center [544, 170] width 723 height 36
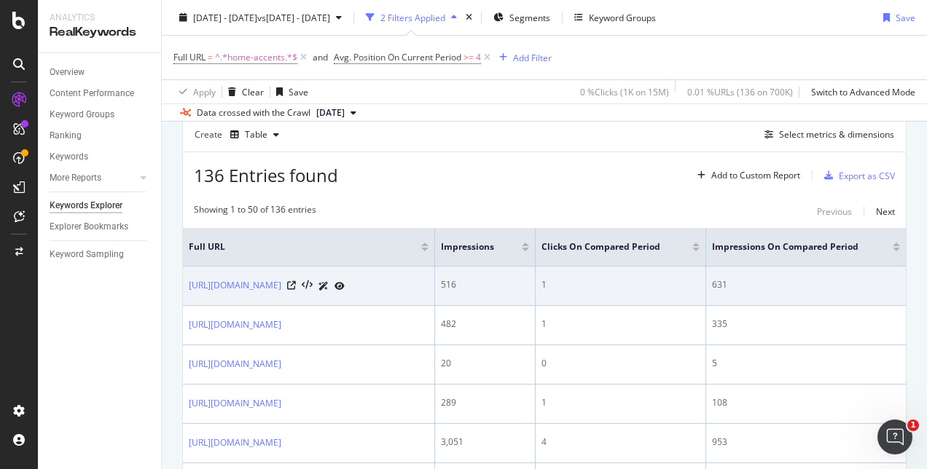
scroll to position [0, 90]
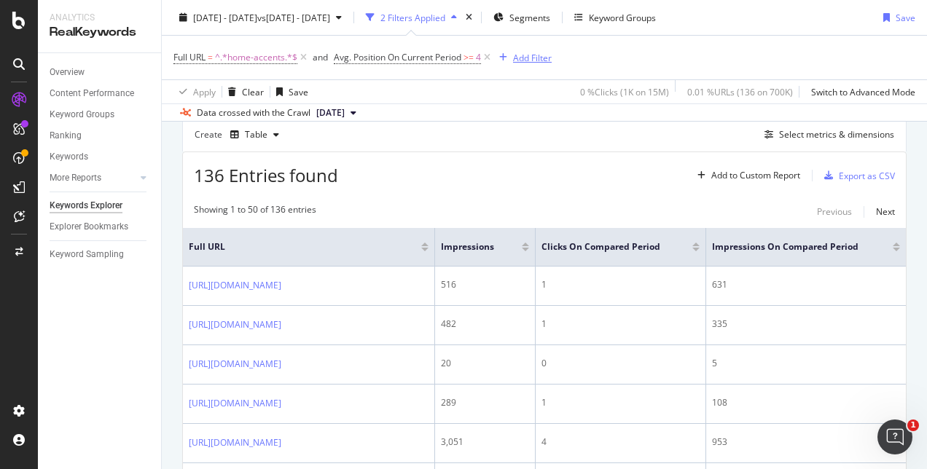
click at [509, 54] on div "button" at bounding box center [503, 57] width 20 height 9
click at [784, 127] on div "Select metrics & dimensions" at bounding box center [827, 135] width 136 height 16
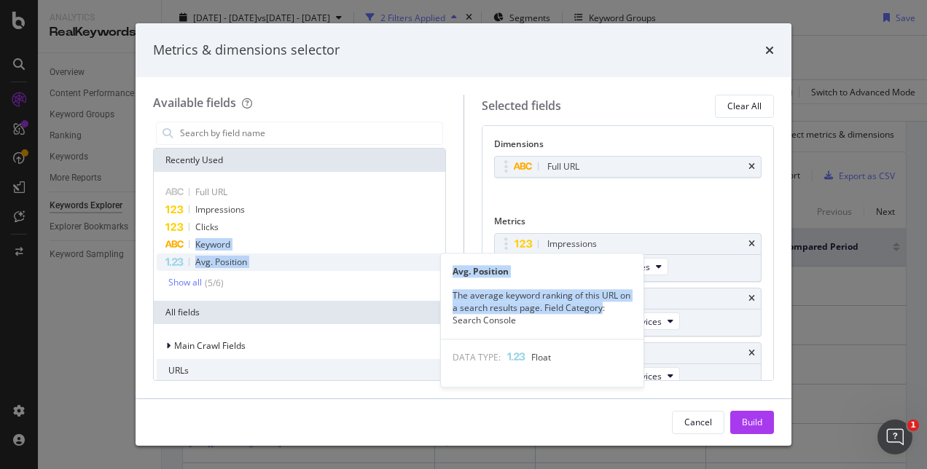
drag, startPoint x: 223, startPoint y: 225, endPoint x: 599, endPoint y: 305, distance: 384.7
click at [442, 289] on div "Full URL Impressions Clicks Keyword Avg. Position Avg. Position The average key…" at bounding box center [300, 237] width 286 height 106
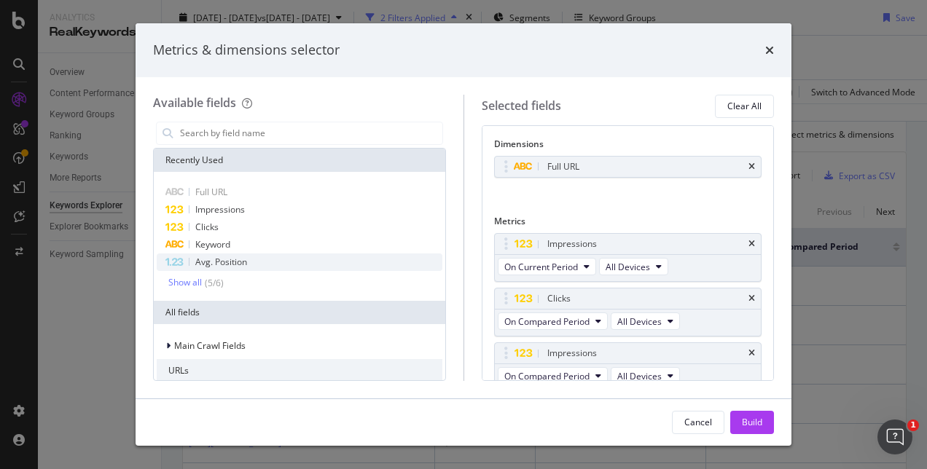
click at [347, 95] on div "Available fields" at bounding box center [299, 103] width 293 height 17
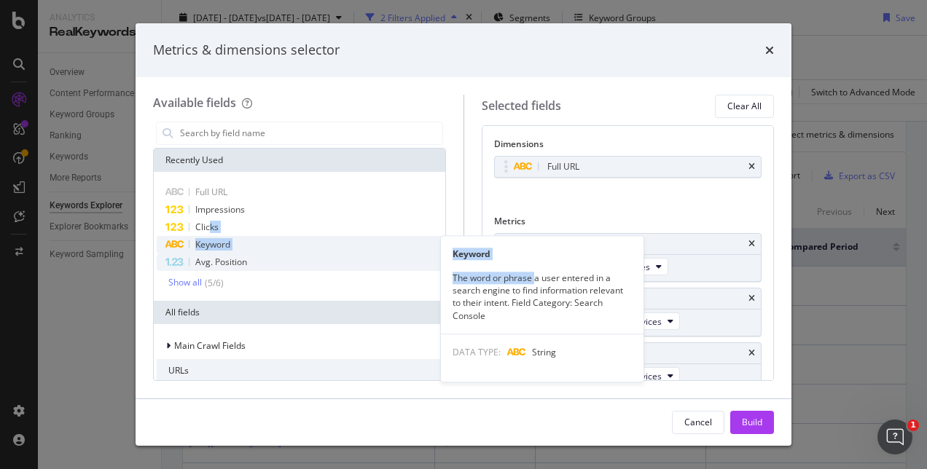
drag, startPoint x: 211, startPoint y: 225, endPoint x: 516, endPoint y: 262, distance: 307.0
click at [442, 262] on div "Full URL Impressions Clicks Keyword Keyword The word or phrase a user entered i…" at bounding box center [300, 237] width 286 height 106
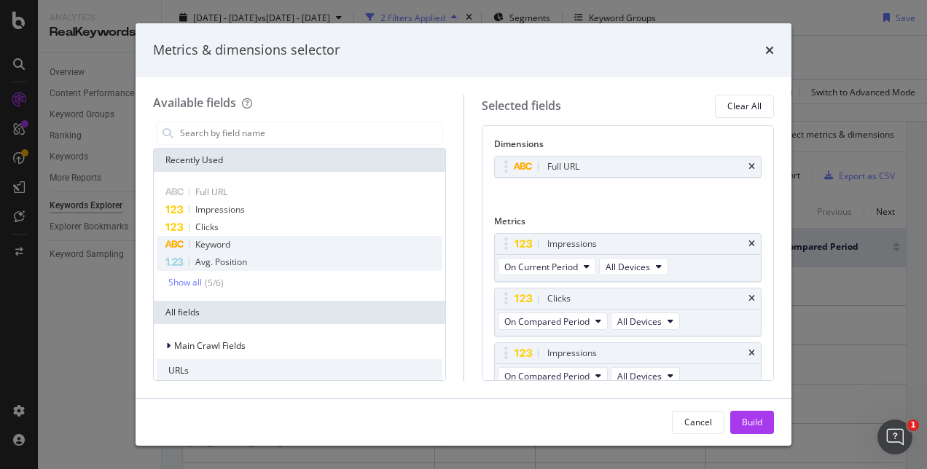
drag, startPoint x: 516, startPoint y: 262, endPoint x: 434, endPoint y: 90, distance: 191.1
click at [434, 90] on div "Available fields Recently Used Full URL Impressions Clicks Keyword Avg. Positio…" at bounding box center [464, 237] width 656 height 321
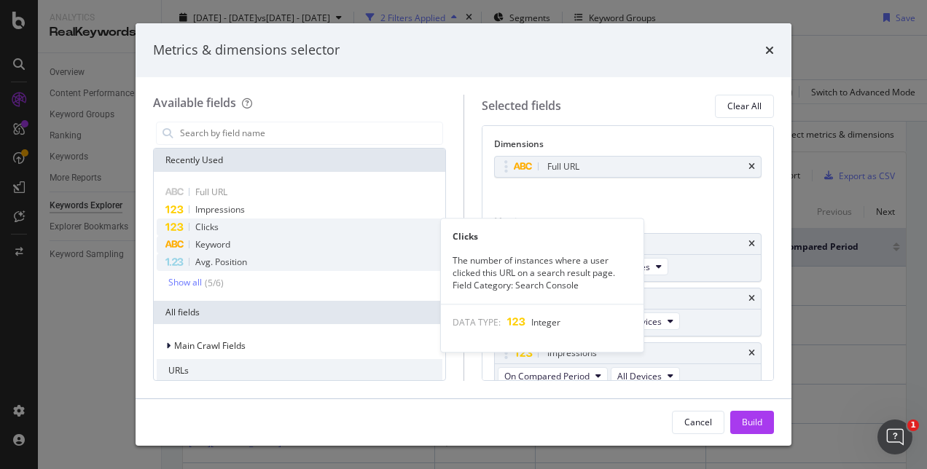
click at [195, 229] on span "Clicks" at bounding box center [206, 227] width 23 height 12
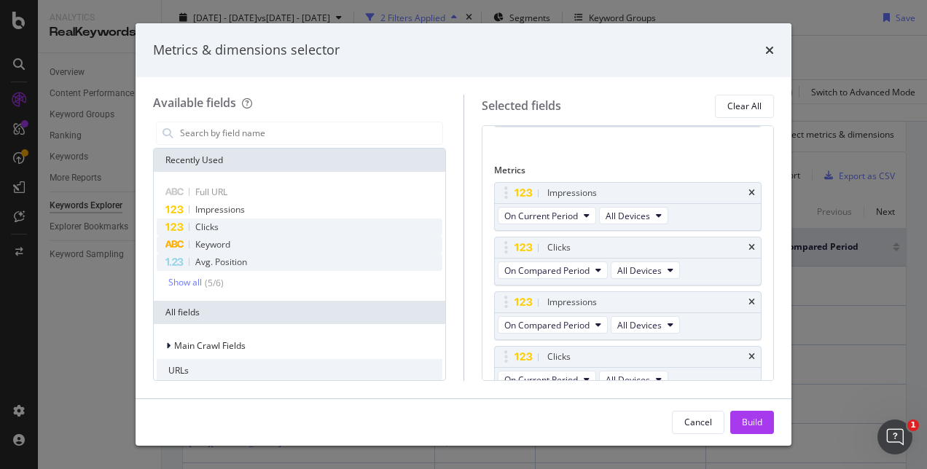
scroll to position [62, 0]
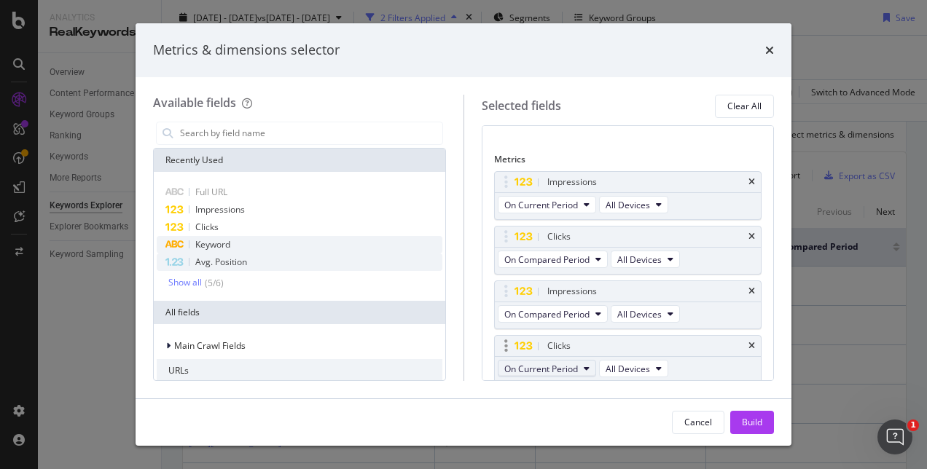
click at [541, 366] on span "On Current Period" at bounding box center [541, 369] width 74 height 12
drag, startPoint x: 683, startPoint y: 341, endPoint x: 687, endPoint y: 185, distance: 156.0
click at [686, 184] on body "Analytics RealKeywords Overview Content Performance Keyword Groups Ranking Keyw…" at bounding box center [463, 234] width 927 height 469
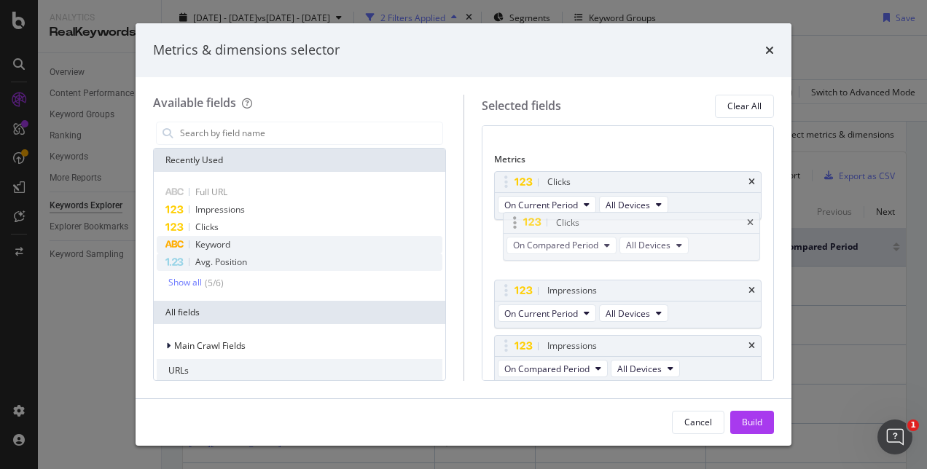
drag, startPoint x: 598, startPoint y: 287, endPoint x: 601, endPoint y: 229, distance: 58.4
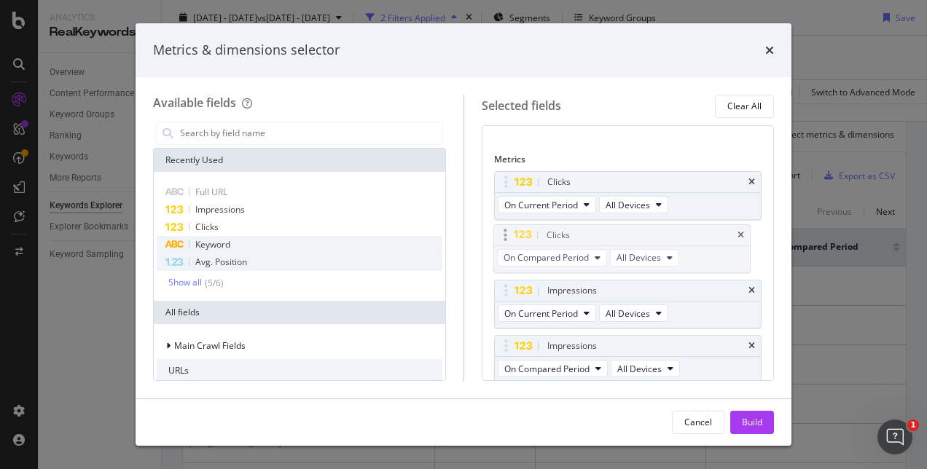
click at [605, 219] on body "Analytics RealKeywords Overview Content Performance Keyword Groups Ranking Keyw…" at bounding box center [463, 234] width 927 height 469
click at [762, 421] on button "Build" at bounding box center [752, 422] width 44 height 23
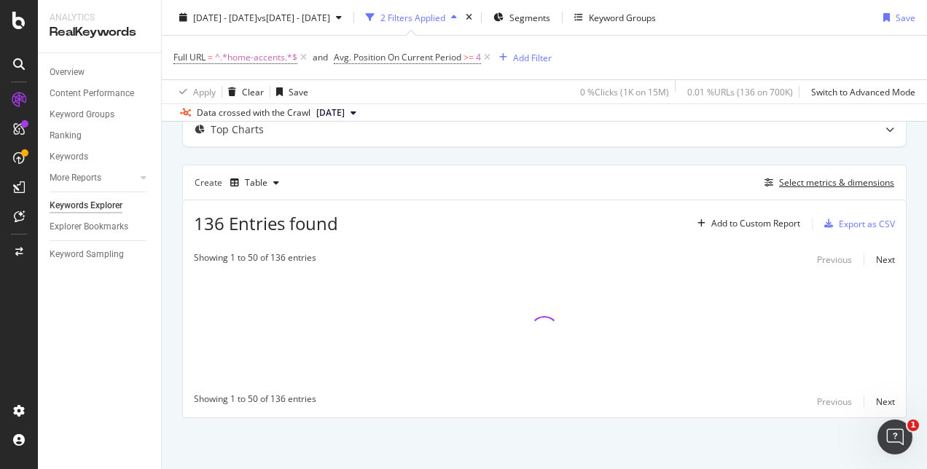
scroll to position [87, 0]
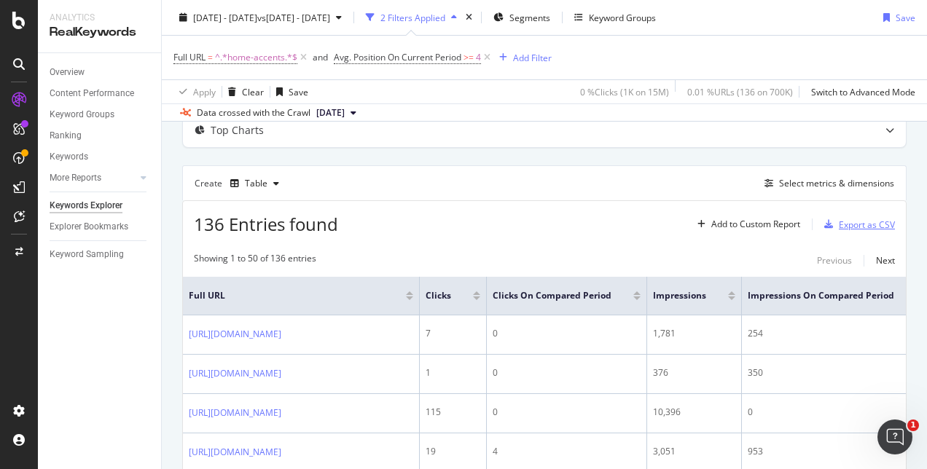
click at [839, 227] on div "Export as CSV" at bounding box center [867, 225] width 56 height 12
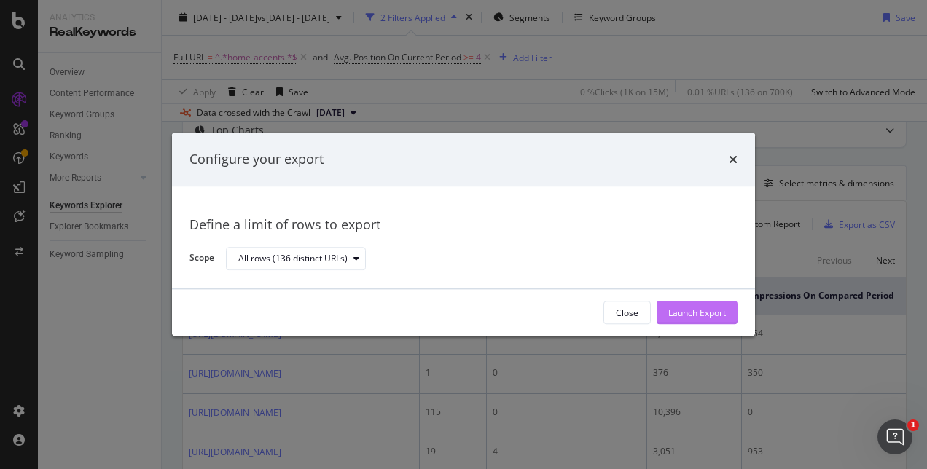
click at [684, 313] on div "Launch Export" at bounding box center [697, 313] width 58 height 12
